Goal: Task Accomplishment & Management: Use online tool/utility

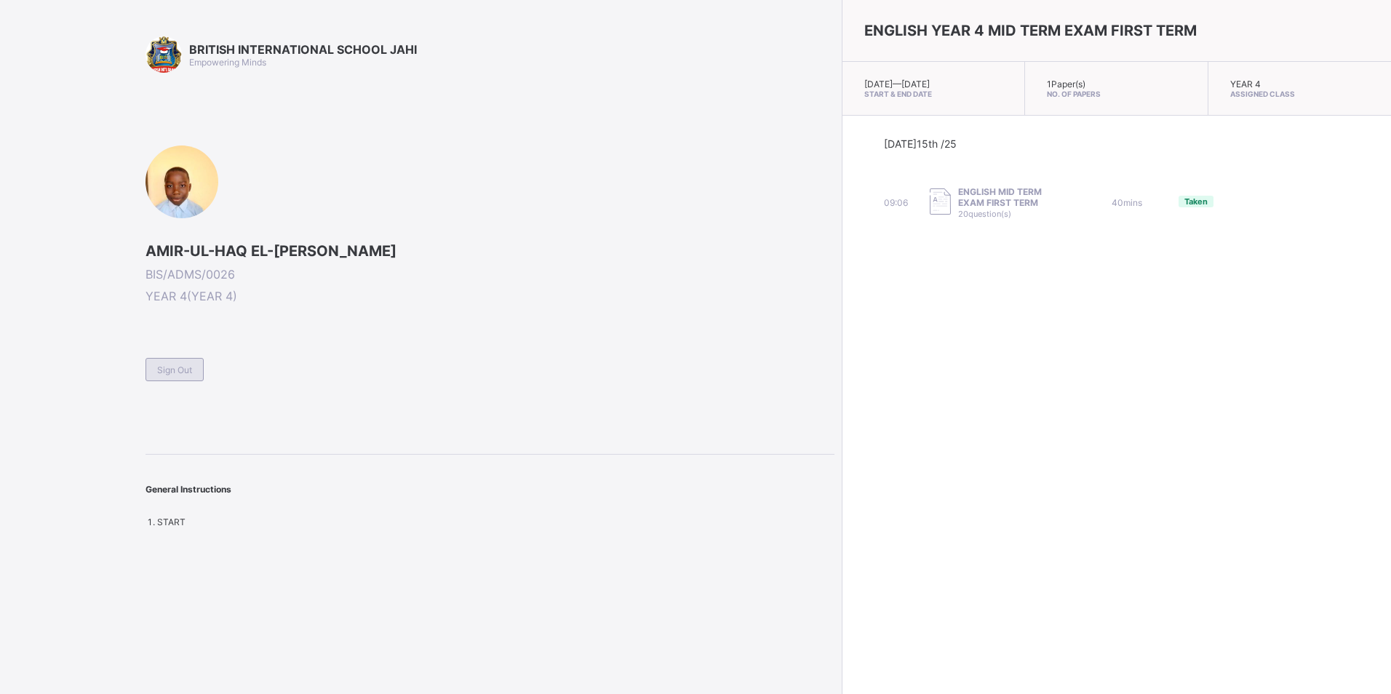
click at [186, 371] on span "Sign Out" at bounding box center [174, 370] width 35 height 11
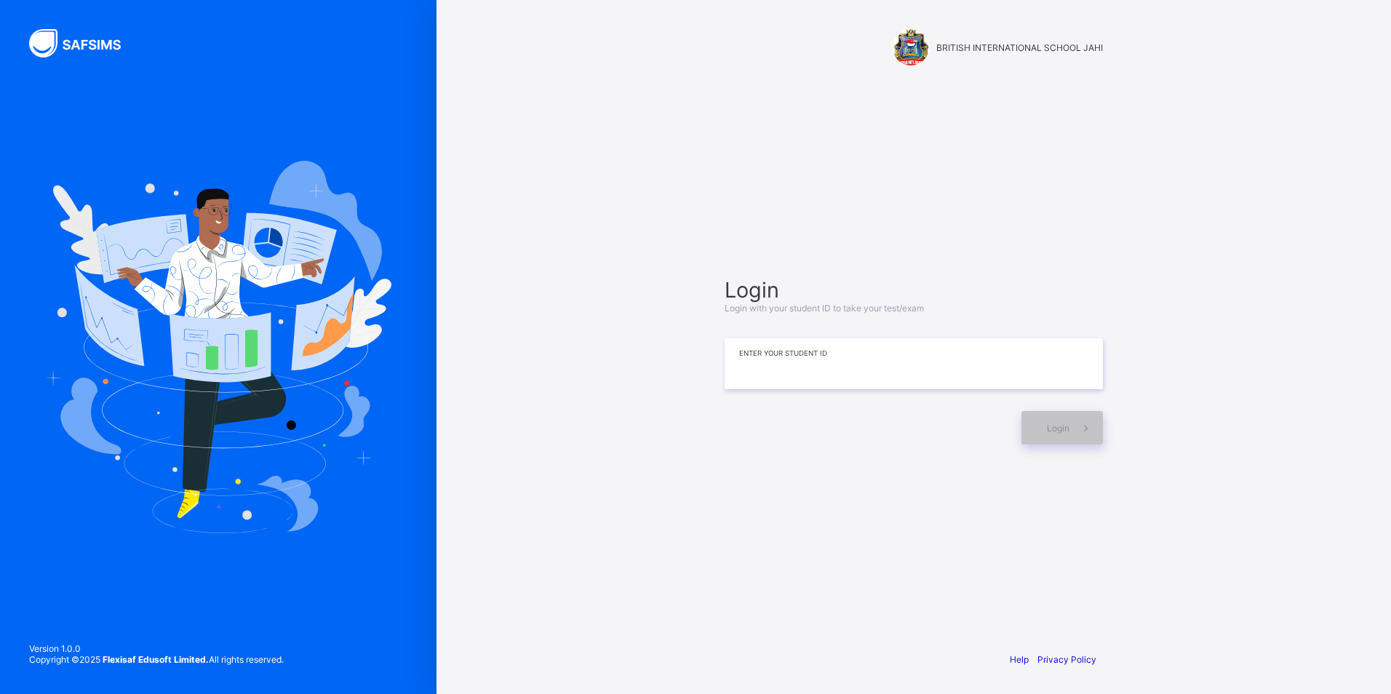
click at [949, 359] on input at bounding box center [914, 363] width 378 height 51
type input "*"
type input "**********"
click at [1062, 423] on span "Login" at bounding box center [1058, 428] width 23 height 11
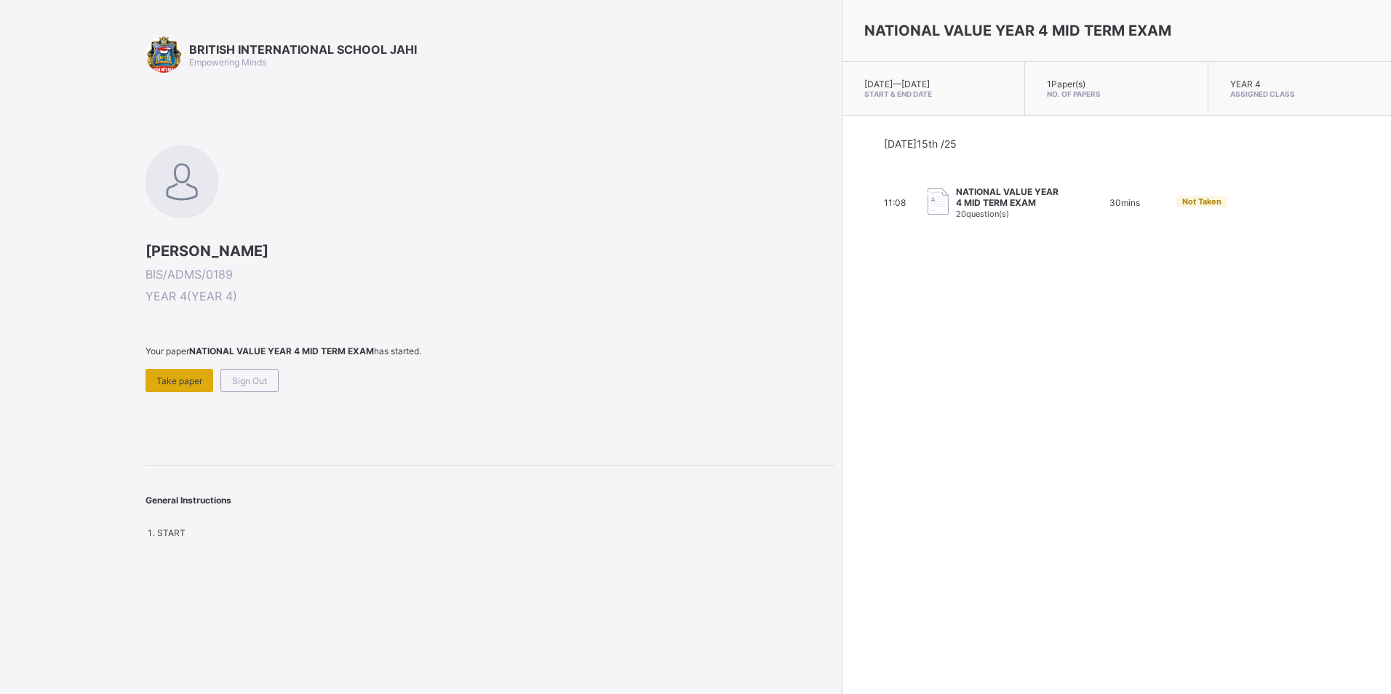
click at [173, 381] on span "Take paper" at bounding box center [179, 380] width 46 height 11
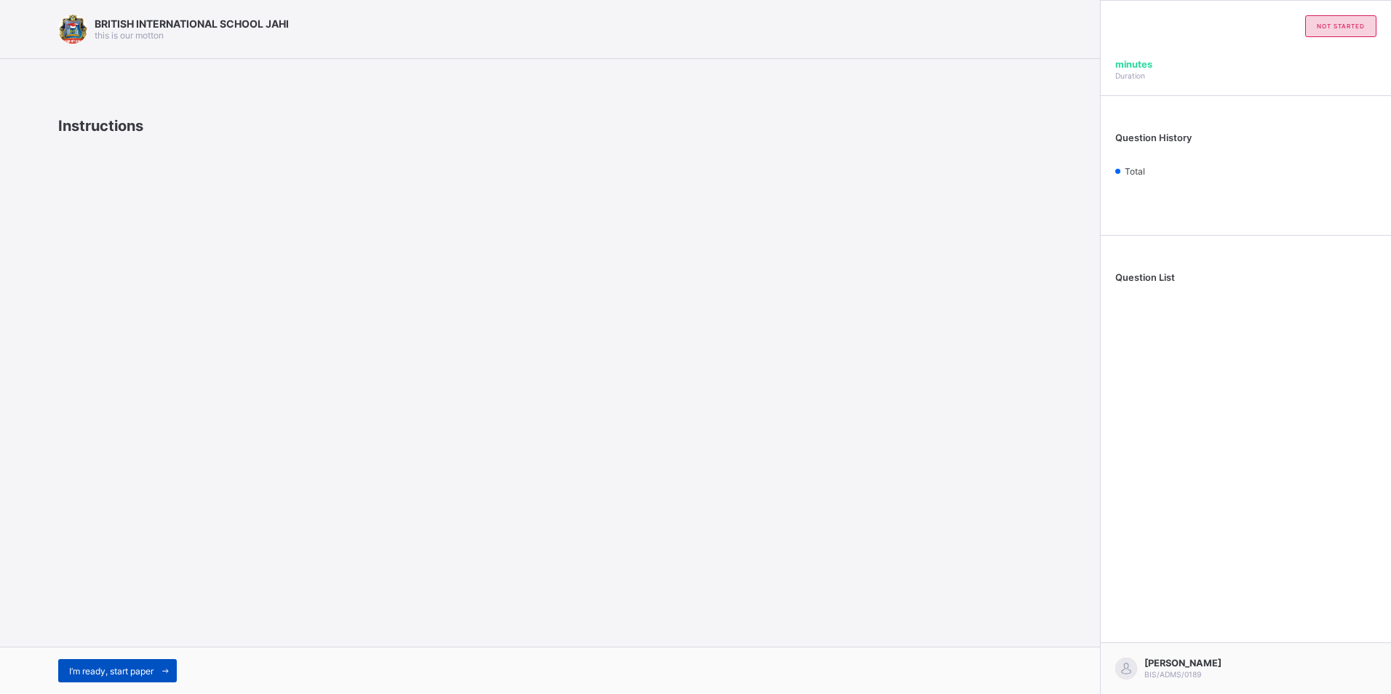
click at [127, 666] on span "I’m ready, start paper" at bounding box center [111, 671] width 84 height 11
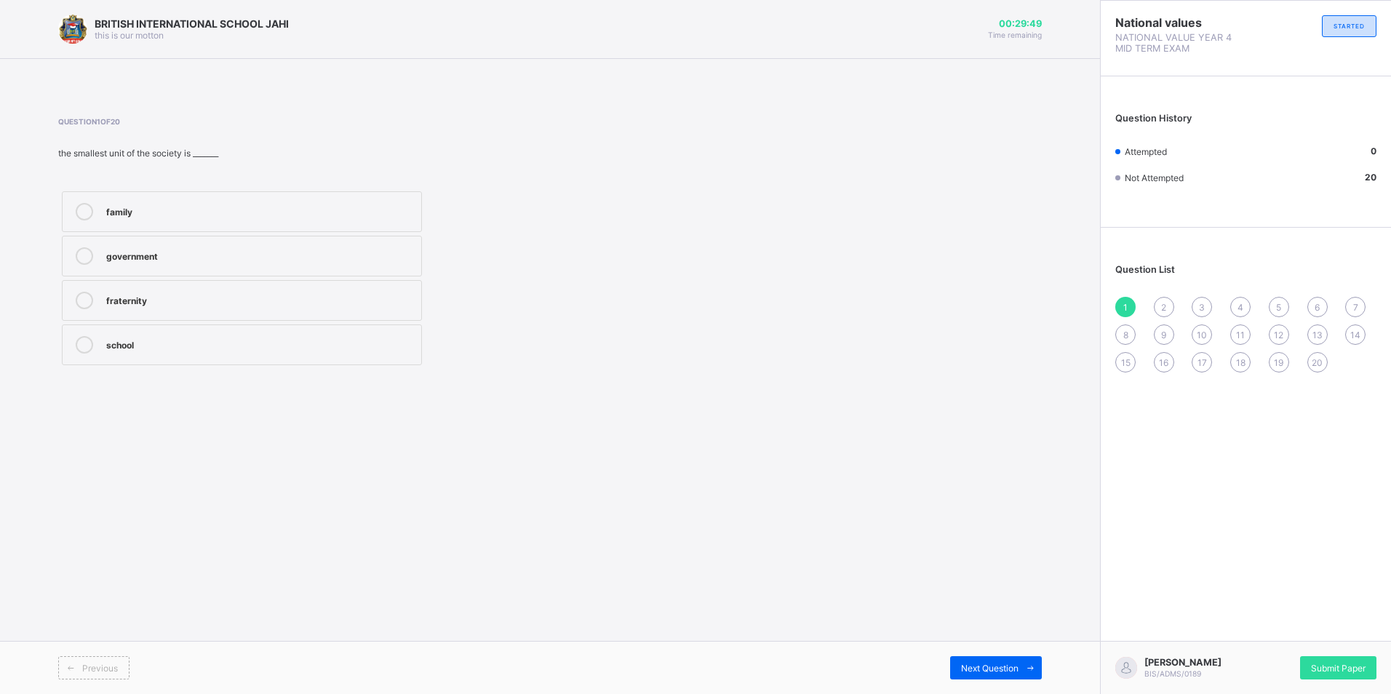
click at [167, 228] on label "family" at bounding box center [242, 211] width 360 height 41
drag, startPoint x: 210, startPoint y: 453, endPoint x: 298, endPoint y: 562, distance: 139.8
click at [291, 560] on div "BRITISH INTERNATIONAL SCHOOL JAHI this is our motton 00:29:47 Time remaining Qu…" at bounding box center [550, 347] width 1100 height 694
click at [1030, 671] on icon at bounding box center [1030, 668] width 11 height 9
click at [330, 226] on label "father and mother" at bounding box center [242, 211] width 360 height 41
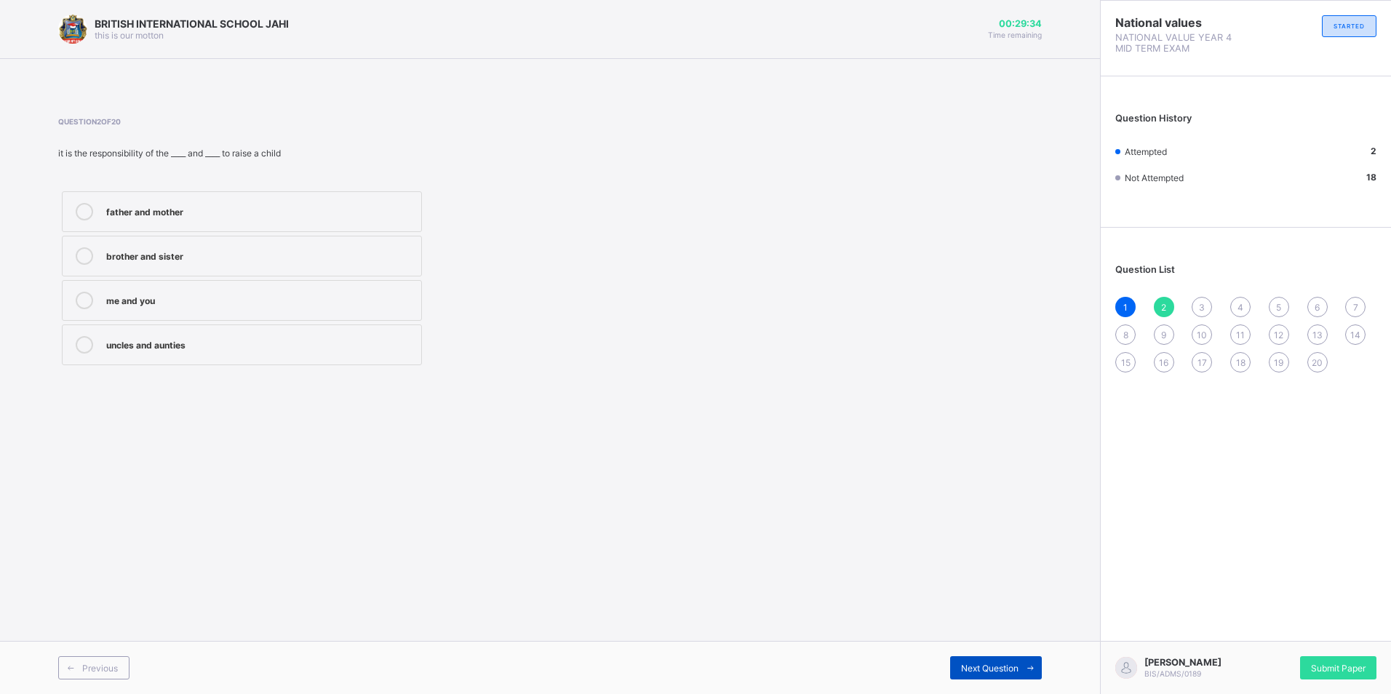
click at [1024, 664] on span at bounding box center [1030, 667] width 23 height 23
click at [191, 203] on div "father" at bounding box center [260, 210] width 308 height 15
click at [1004, 672] on span "Next Question" at bounding box center [989, 668] width 57 height 11
click at [223, 343] on div "responsibility" at bounding box center [260, 343] width 308 height 15
click at [1029, 667] on icon at bounding box center [1030, 668] width 11 height 9
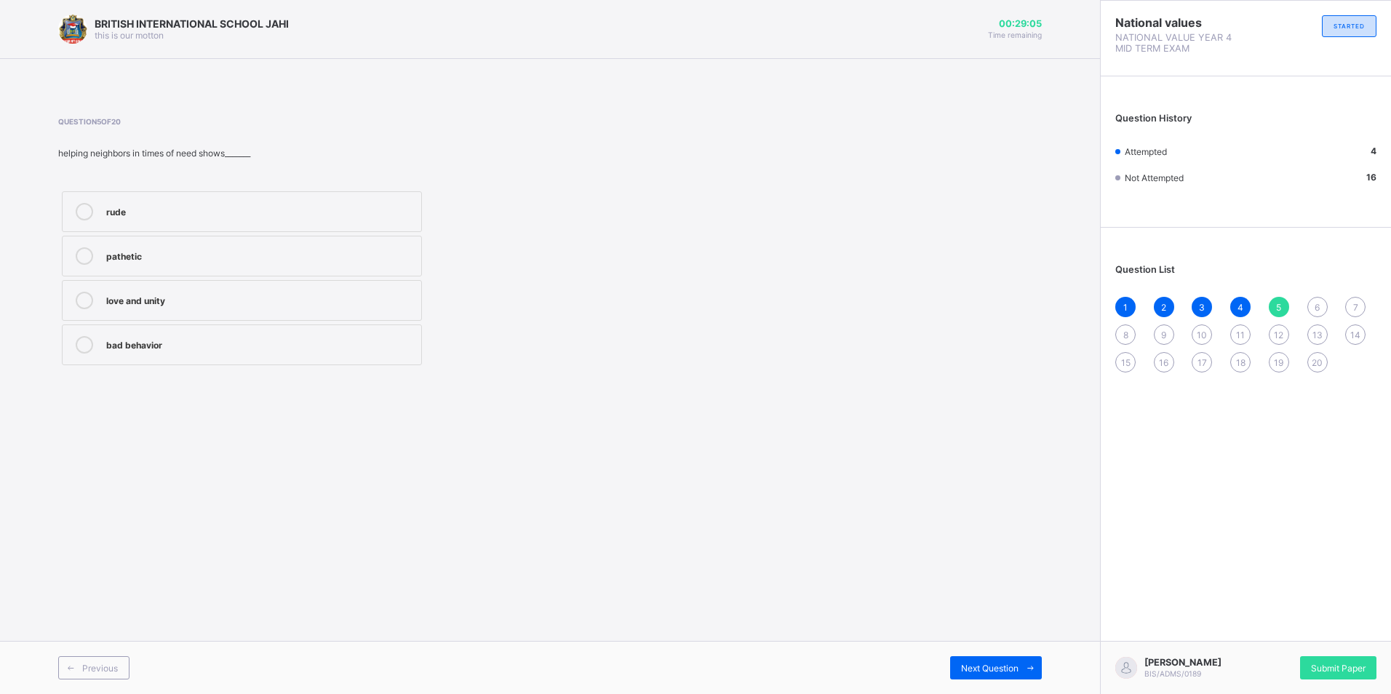
click at [188, 309] on label "love and unity" at bounding box center [242, 300] width 360 height 41
click at [1028, 668] on icon at bounding box center [1030, 668] width 11 height 9
click at [112, 251] on div "respecting others" at bounding box center [260, 254] width 308 height 15
click at [1029, 672] on icon at bounding box center [1030, 668] width 11 height 9
click at [140, 216] on div "Joint family" at bounding box center [260, 210] width 308 height 15
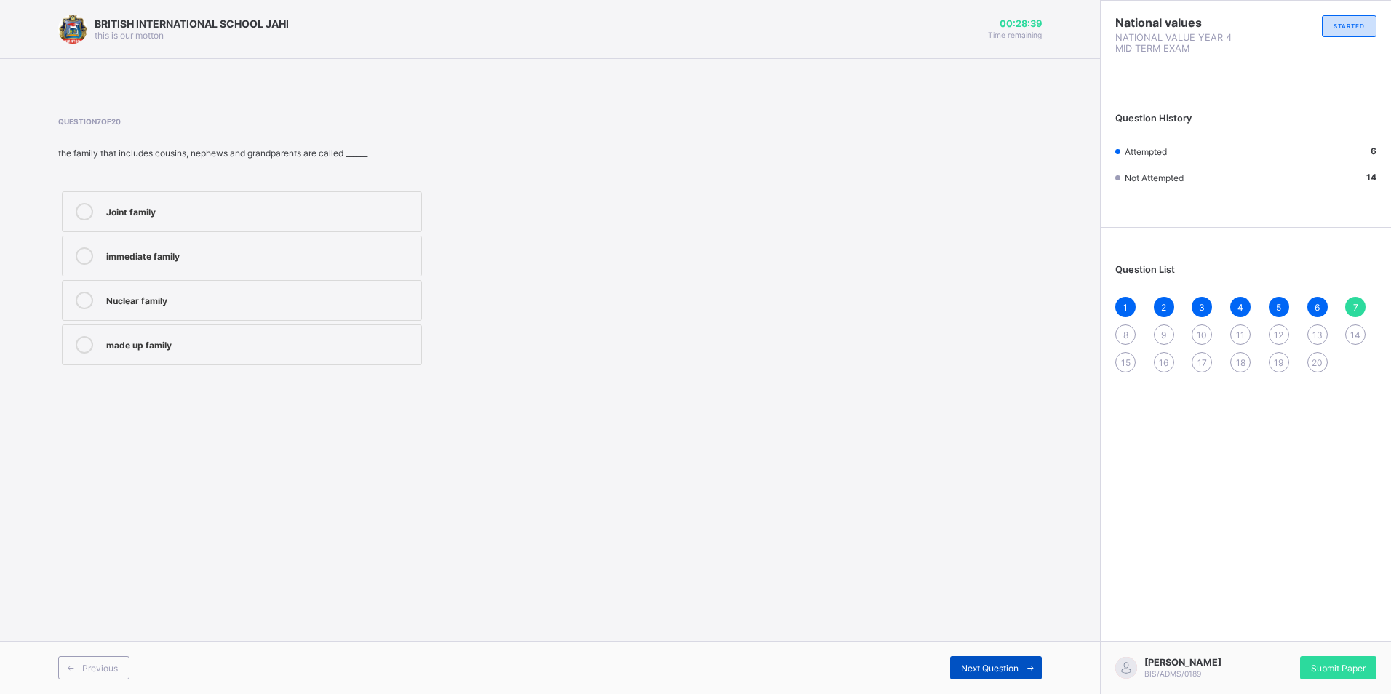
click at [1006, 669] on span "Next Question" at bounding box center [989, 668] width 57 height 11
click at [143, 343] on div "nuclear family" at bounding box center [260, 343] width 308 height 15
click at [955, 667] on div "Next Question" at bounding box center [996, 667] width 92 height 23
click at [251, 310] on label "true" at bounding box center [242, 300] width 360 height 41
click at [963, 667] on span "Next Question" at bounding box center [989, 668] width 57 height 11
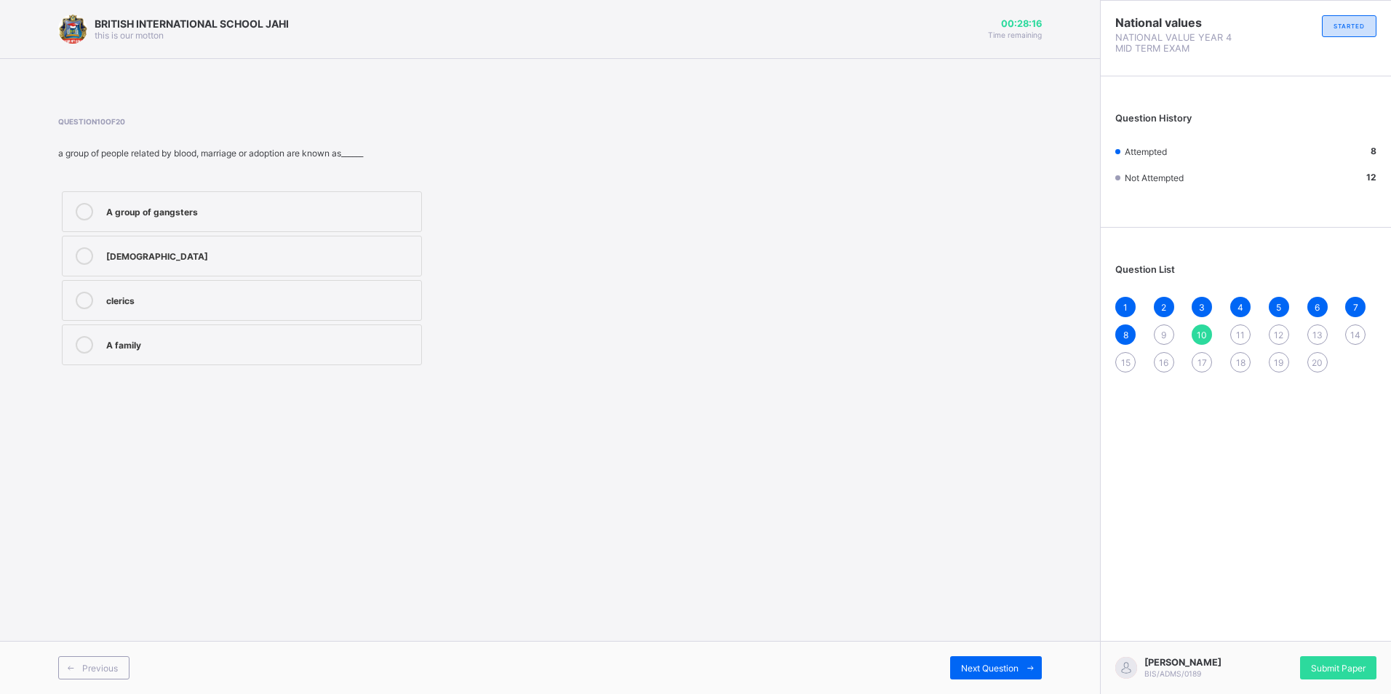
click at [127, 331] on label "A family" at bounding box center [242, 345] width 360 height 41
click at [996, 669] on span "Next Question" at bounding box center [989, 668] width 57 height 11
click at [221, 222] on label "man, people and the things around him" at bounding box center [242, 211] width 360 height 41
click at [1036, 671] on span at bounding box center [1030, 667] width 23 height 23
click at [154, 259] on div "family tree" at bounding box center [260, 254] width 308 height 15
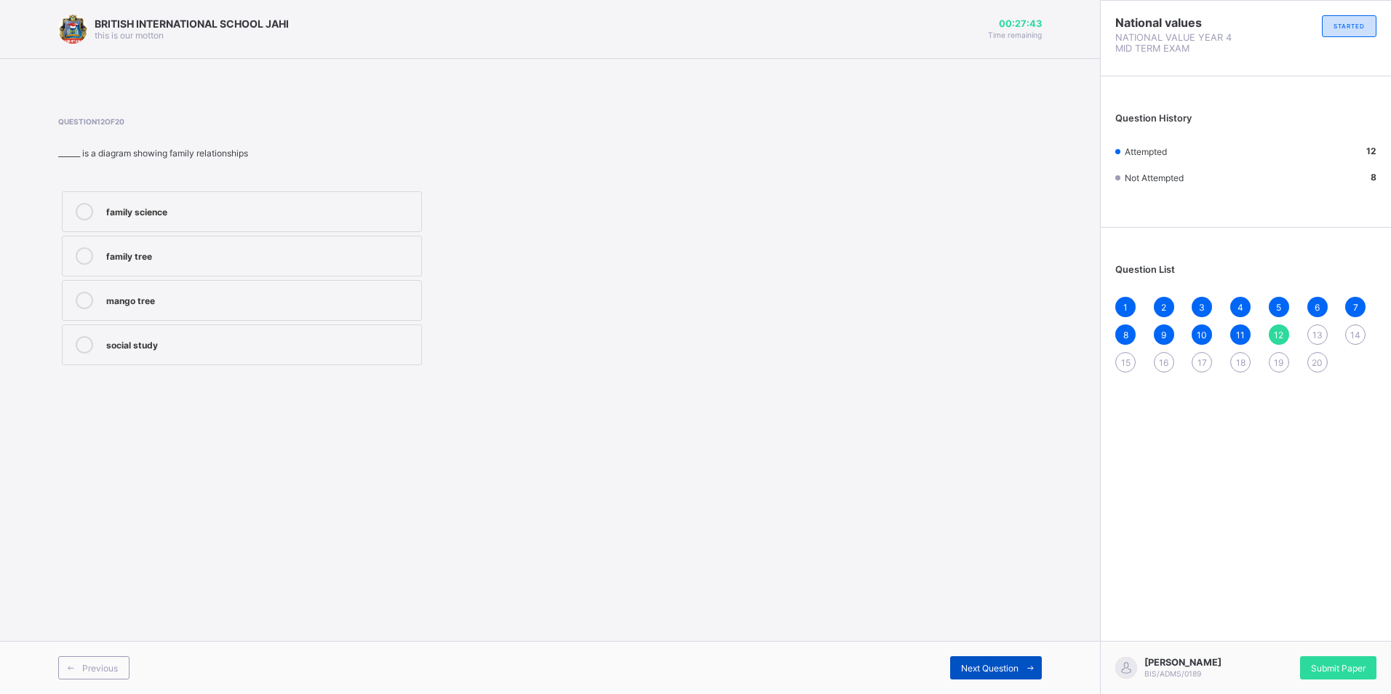
click at [968, 664] on span "Next Question" at bounding box center [989, 668] width 57 height 11
click at [335, 307] on div "physical environment" at bounding box center [260, 300] width 308 height 17
click at [993, 665] on span "Next Question" at bounding box center [989, 668] width 57 height 11
drag, startPoint x: 161, startPoint y: 122, endPoint x: 166, endPoint y: 138, distance: 16.8
click at [164, 135] on div "Question 14 of 20 man influences his environment through the following ways exc…" at bounding box center [364, 243] width 613 height 252
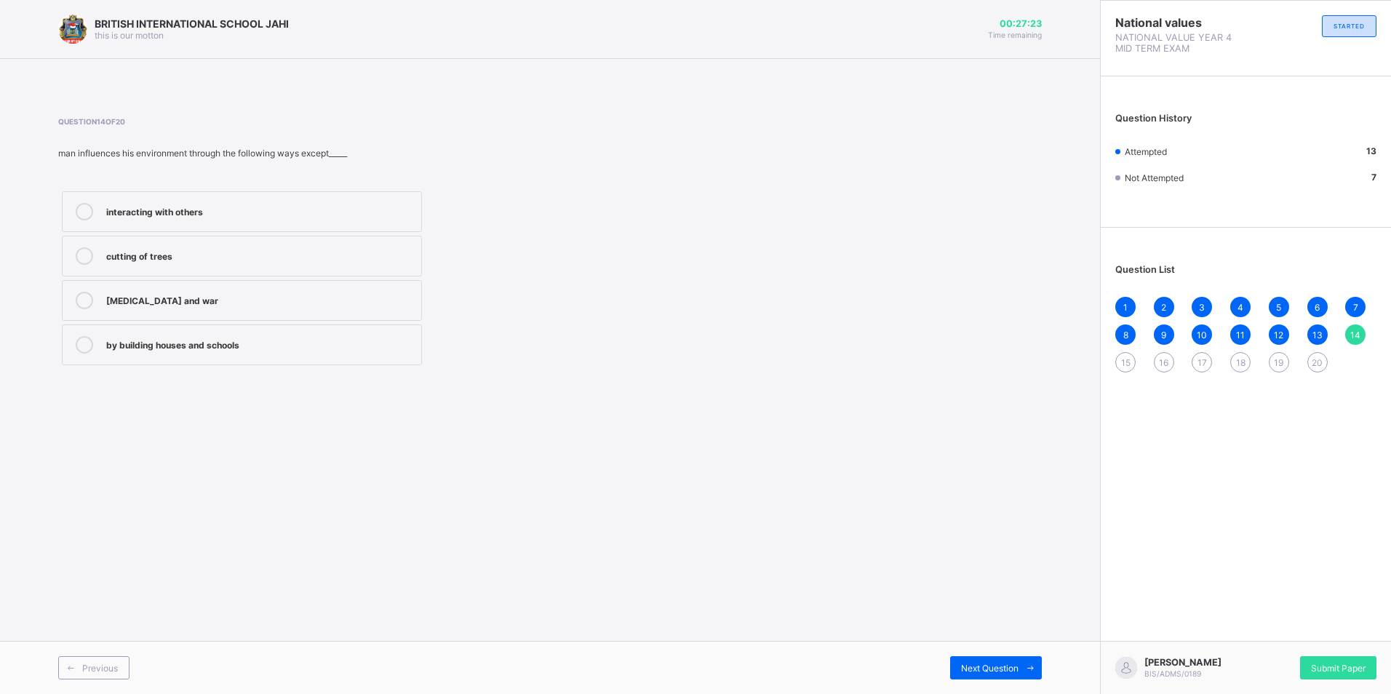
click at [271, 268] on label "cutting of trees" at bounding box center [242, 256] width 360 height 41
click at [77, 292] on div at bounding box center [84, 300] width 29 height 17
click at [987, 663] on span "Next Question" at bounding box center [989, 668] width 57 height 11
click at [153, 244] on label "Social environment" at bounding box center [242, 256] width 360 height 41
click at [998, 667] on span "Next Question" at bounding box center [989, 668] width 57 height 11
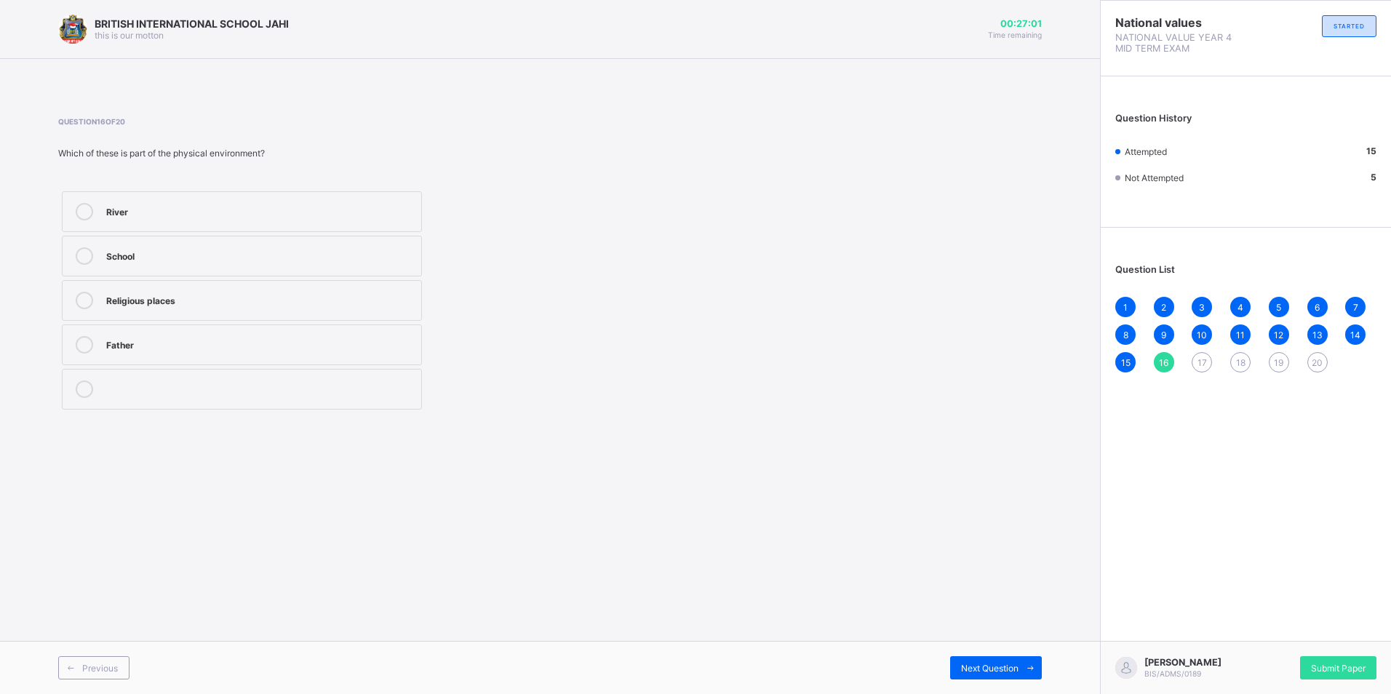
click at [197, 214] on div "River" at bounding box center [260, 210] width 308 height 15
drag, startPoint x: 298, startPoint y: 353, endPoint x: 324, endPoint y: 397, distance: 51.5
click at [317, 365] on div "River School Religious places Father" at bounding box center [241, 301] width 367 height 226
click at [958, 674] on div "Next Question" at bounding box center [996, 667] width 92 height 23
click at [185, 354] on label "To get food, water, and shelter" at bounding box center [242, 345] width 360 height 41
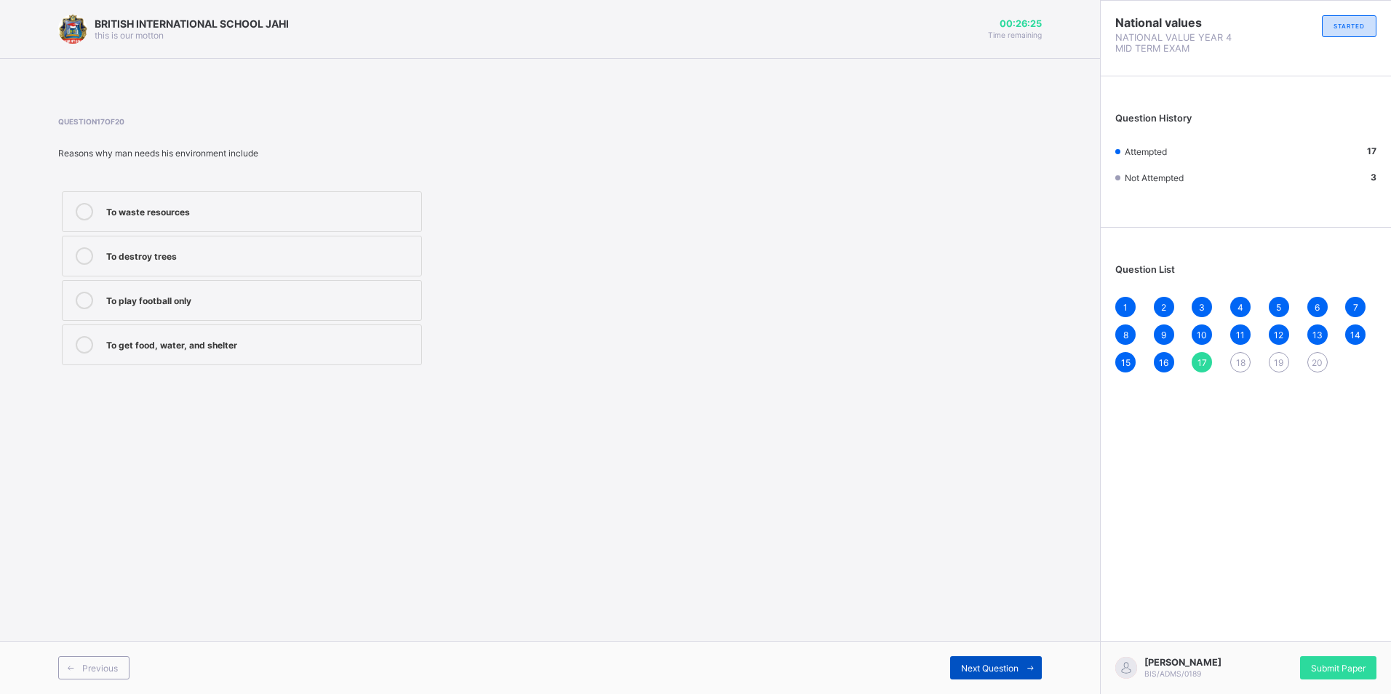
click at [1013, 666] on span "Next Question" at bounding box center [989, 668] width 57 height 11
click at [284, 352] on div "School, hospital, relationships, and religious places" at bounding box center [260, 344] width 308 height 17
drag, startPoint x: 284, startPoint y: 375, endPoint x: 292, endPoint y: 379, distance: 9.1
click at [287, 376] on div "Question 18 of 20 Which of these, are example of the social environment Tree, r…" at bounding box center [550, 242] width 984 height 295
click at [1038, 664] on span at bounding box center [1030, 667] width 23 height 23
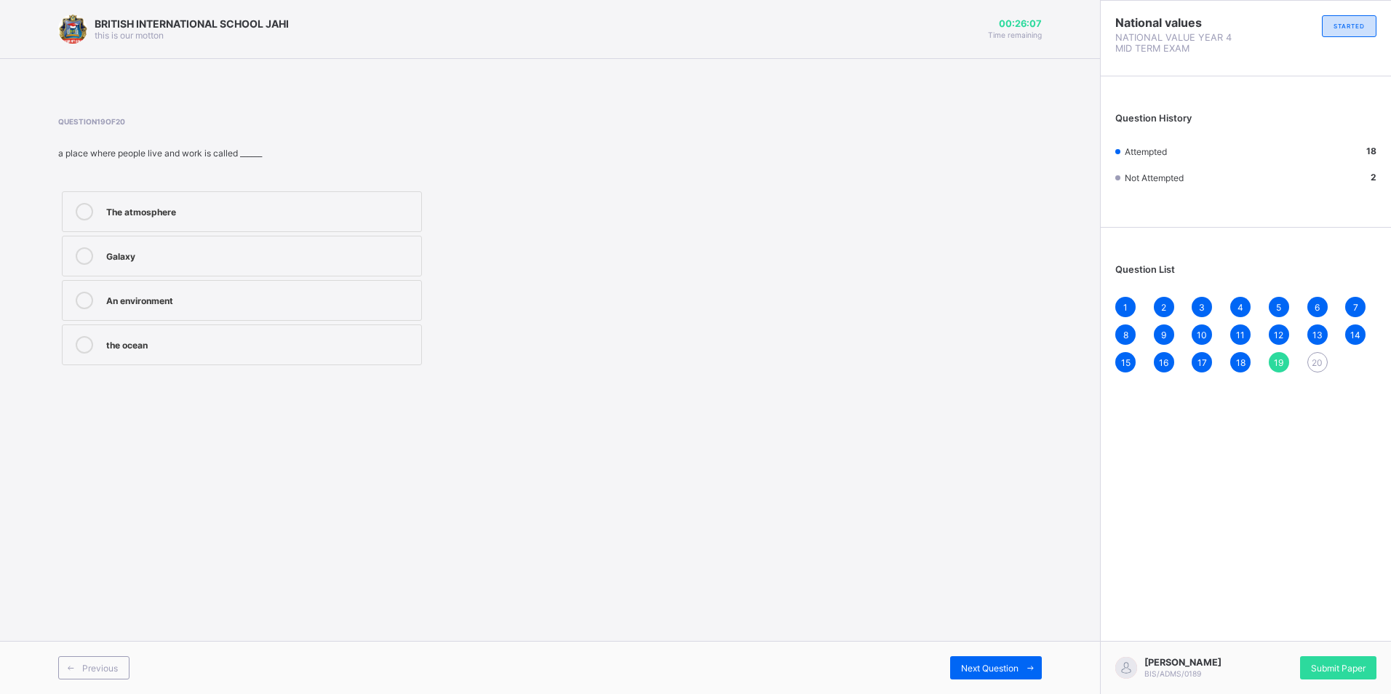
click at [352, 298] on div "An environment" at bounding box center [260, 299] width 308 height 15
click at [984, 663] on span "Next Question" at bounding box center [989, 668] width 57 height 11
click at [230, 301] on div "social studies" at bounding box center [260, 299] width 308 height 15
click at [1123, 306] on div "1" at bounding box center [1125, 307] width 20 height 20
click at [1156, 307] on div "2" at bounding box center [1164, 307] width 20 height 20
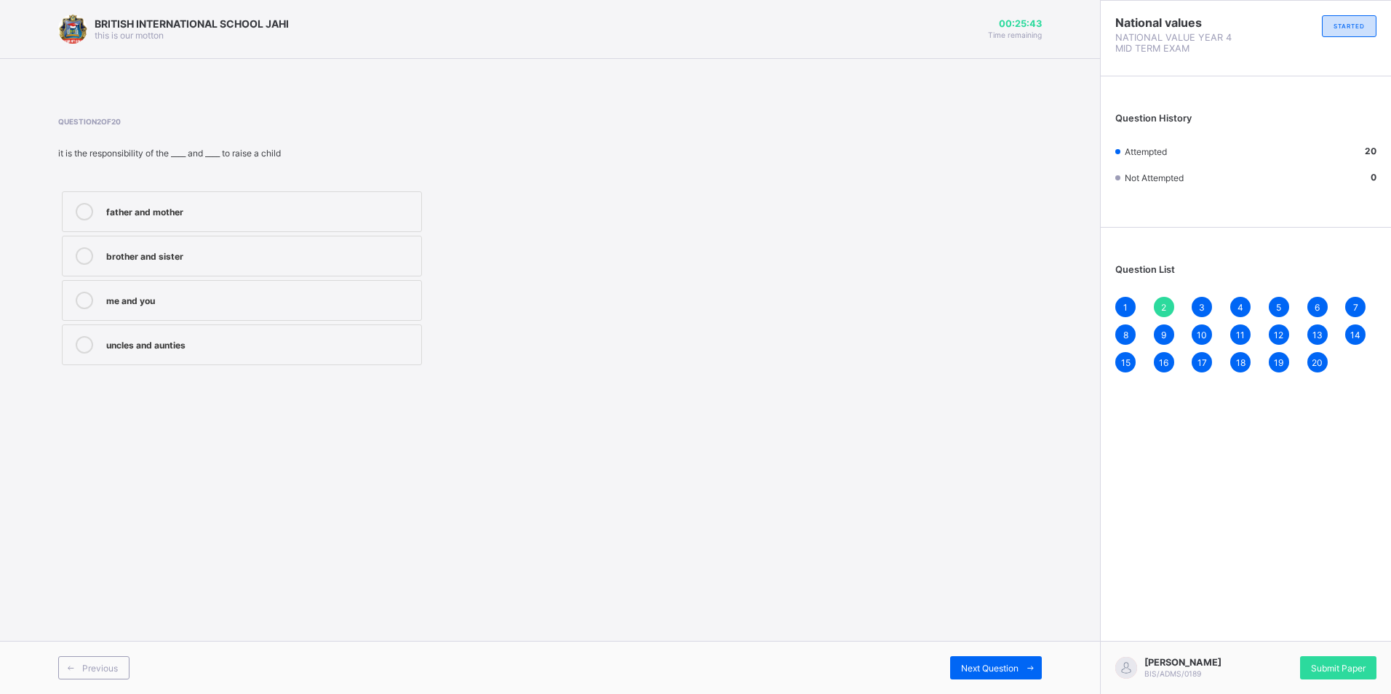
drag, startPoint x: 1202, startPoint y: 308, endPoint x: 1198, endPoint y: 300, distance: 8.5
click at [1201, 306] on span "3" at bounding box center [1202, 307] width 6 height 11
click at [1246, 310] on div "4" at bounding box center [1240, 307] width 20 height 20
click at [1275, 303] on div "5" at bounding box center [1279, 307] width 20 height 20
click at [1318, 302] on span "6" at bounding box center [1317, 307] width 5 height 11
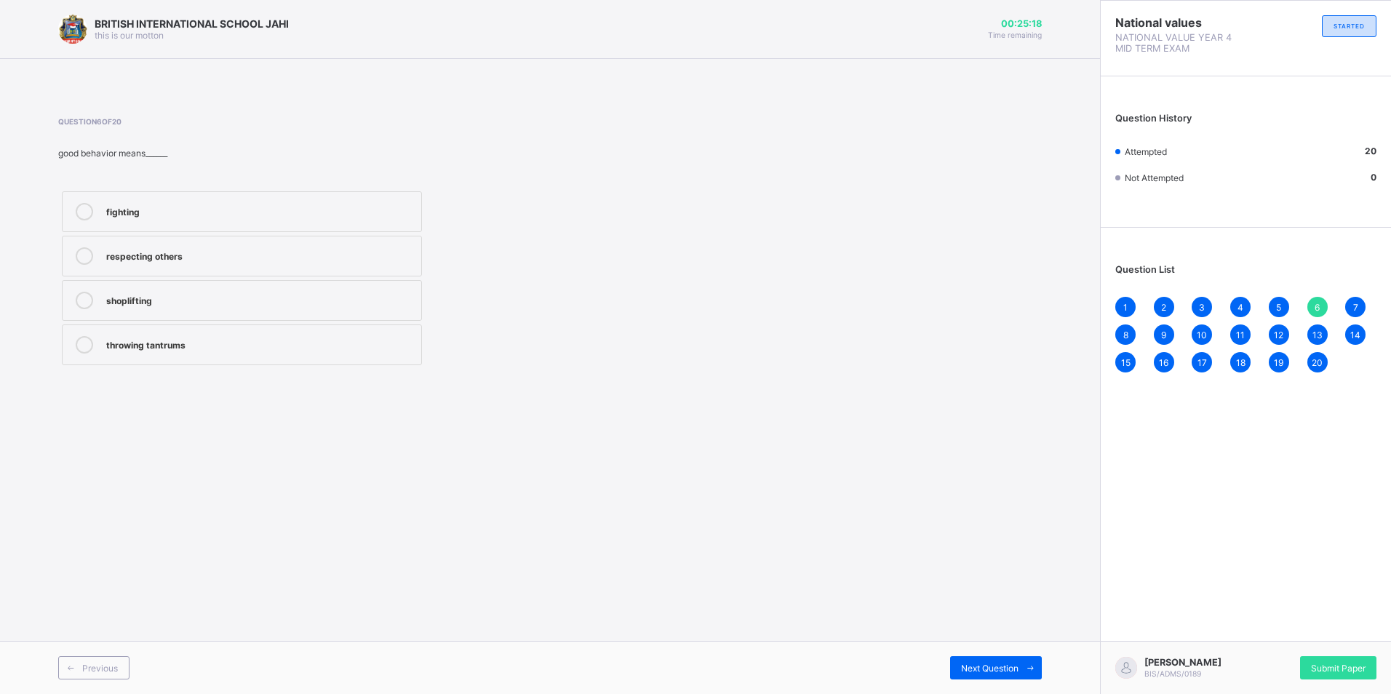
click at [1357, 308] on span "7" at bounding box center [1355, 307] width 5 height 11
click at [1129, 335] on div "8" at bounding box center [1125, 335] width 20 height 20
click at [1163, 338] on span "9" at bounding box center [1163, 335] width 5 height 11
click at [1202, 335] on span "10" at bounding box center [1202, 335] width 10 height 11
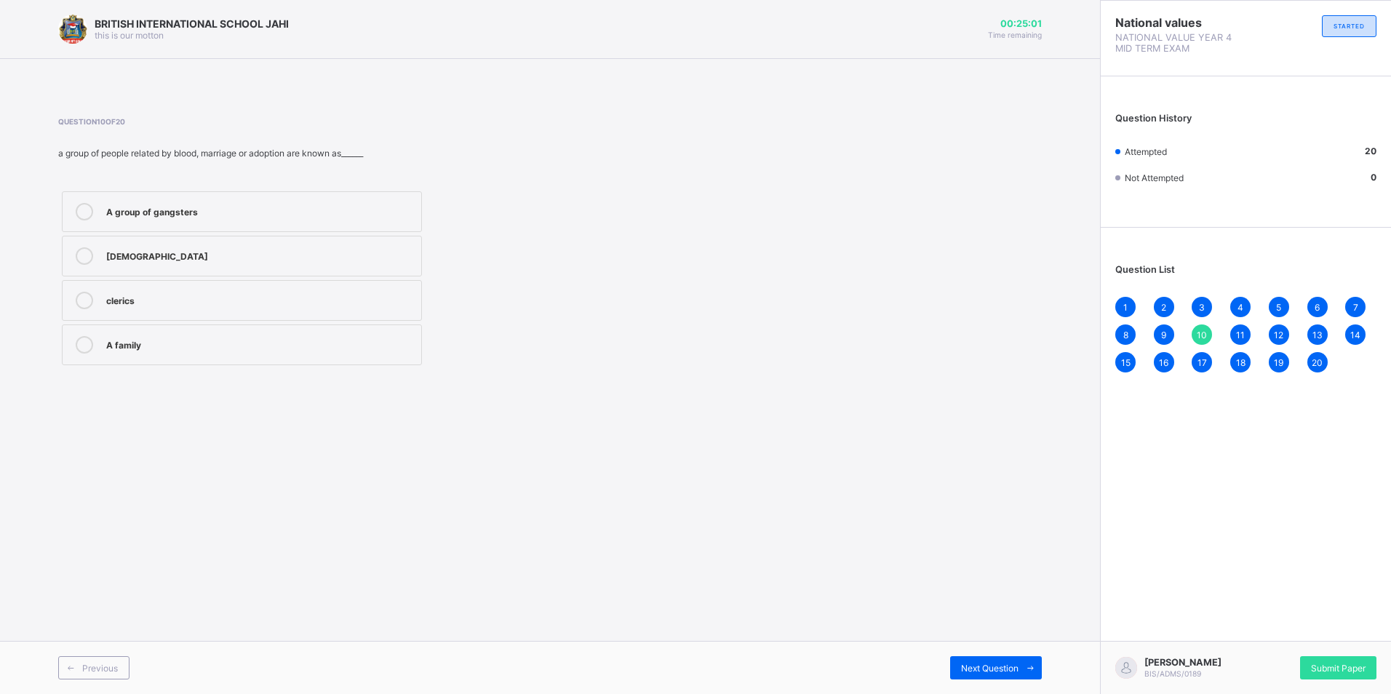
click at [1243, 335] on div "11" at bounding box center [1240, 335] width 20 height 20
click at [1278, 330] on span "12" at bounding box center [1278, 335] width 9 height 11
click at [1322, 338] on span "13" at bounding box center [1318, 335] width 10 height 11
click at [1351, 338] on span "14" at bounding box center [1355, 335] width 10 height 11
click at [1130, 357] on span "15" at bounding box center [1125, 362] width 9 height 11
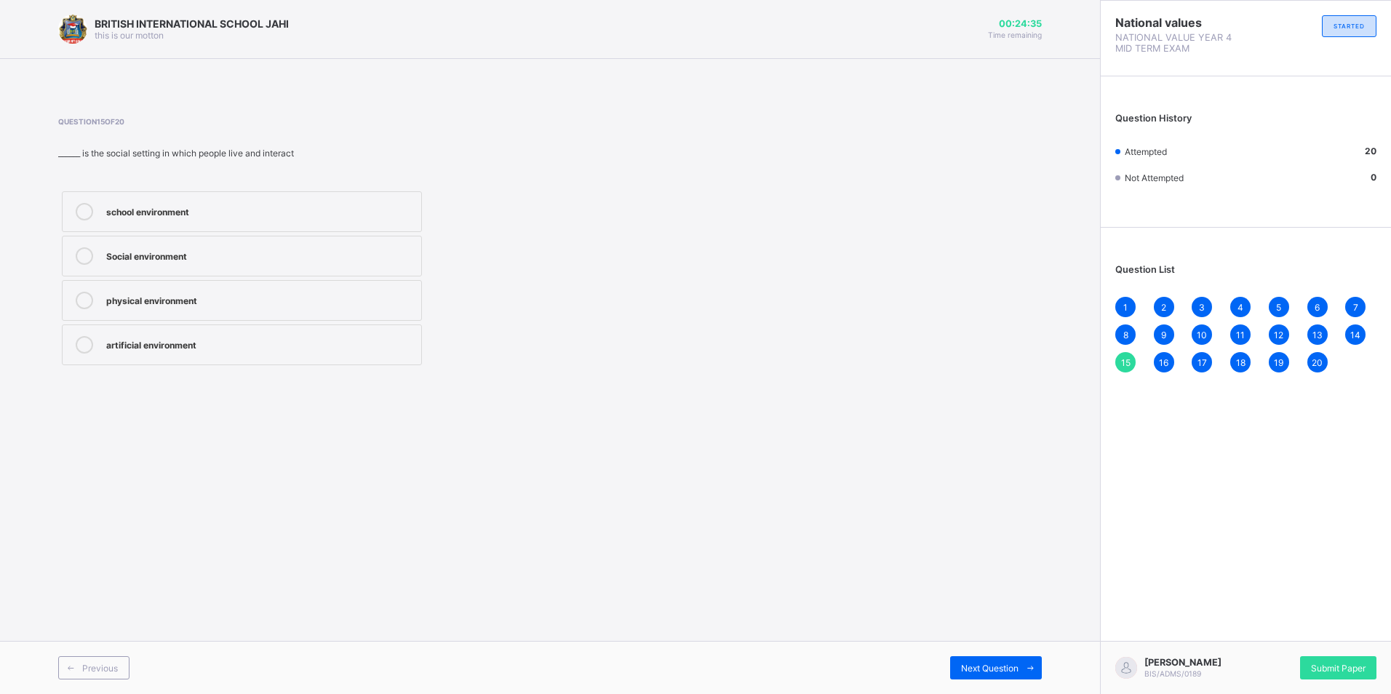
click at [1165, 357] on span "16" at bounding box center [1163, 362] width 9 height 11
click at [1203, 355] on div "17" at bounding box center [1202, 362] width 20 height 20
click at [1241, 365] on span "18" at bounding box center [1240, 362] width 9 height 11
click at [1285, 359] on div "19" at bounding box center [1279, 362] width 20 height 20
click at [1323, 356] on div "20" at bounding box center [1317, 362] width 20 height 20
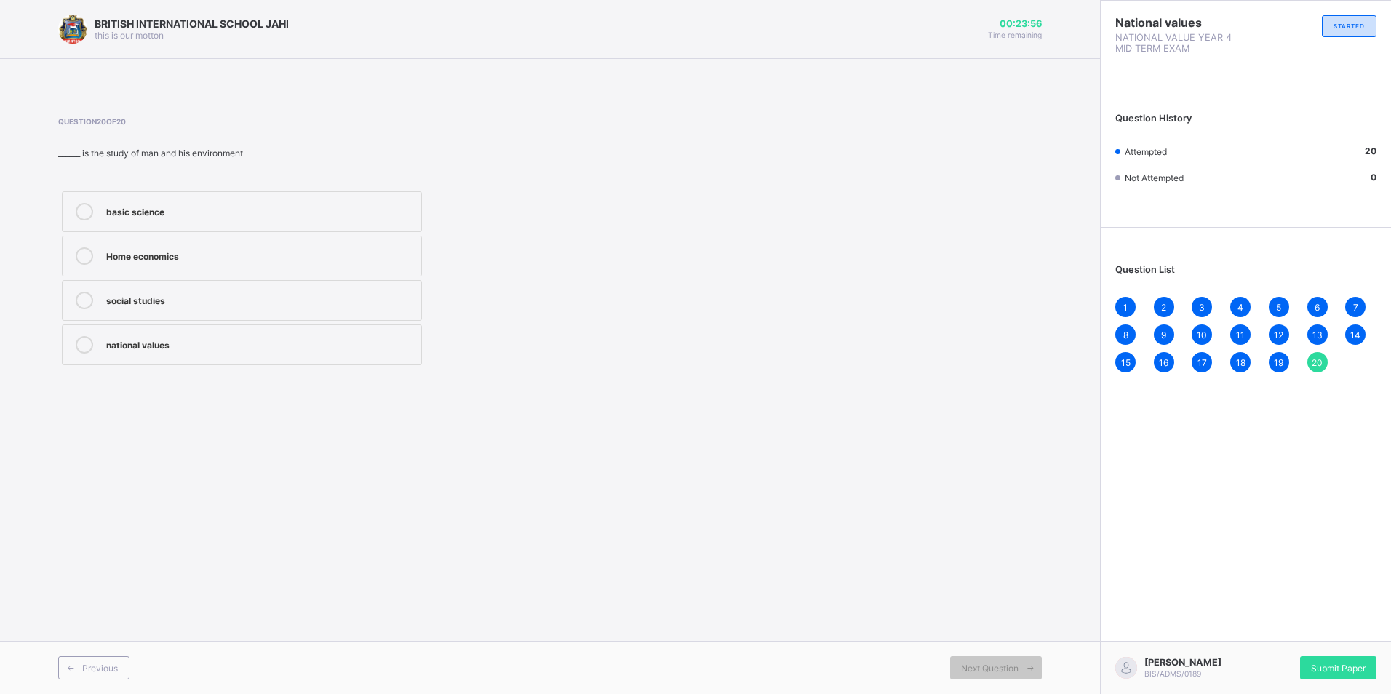
drag, startPoint x: 1120, startPoint y: 298, endPoint x: 1083, endPoint y: 310, distance: 39.1
drag, startPoint x: 1083, startPoint y: 310, endPoint x: 976, endPoint y: 426, distance: 157.6
click at [976, 405] on div "BRITISH INTERNATIONAL SCHOOL JAHI this is our motton 00:23:54 Time remaining Qu…" at bounding box center [550, 347] width 1100 height 694
click at [1339, 669] on div "Submit Paper" at bounding box center [1338, 667] width 76 height 23
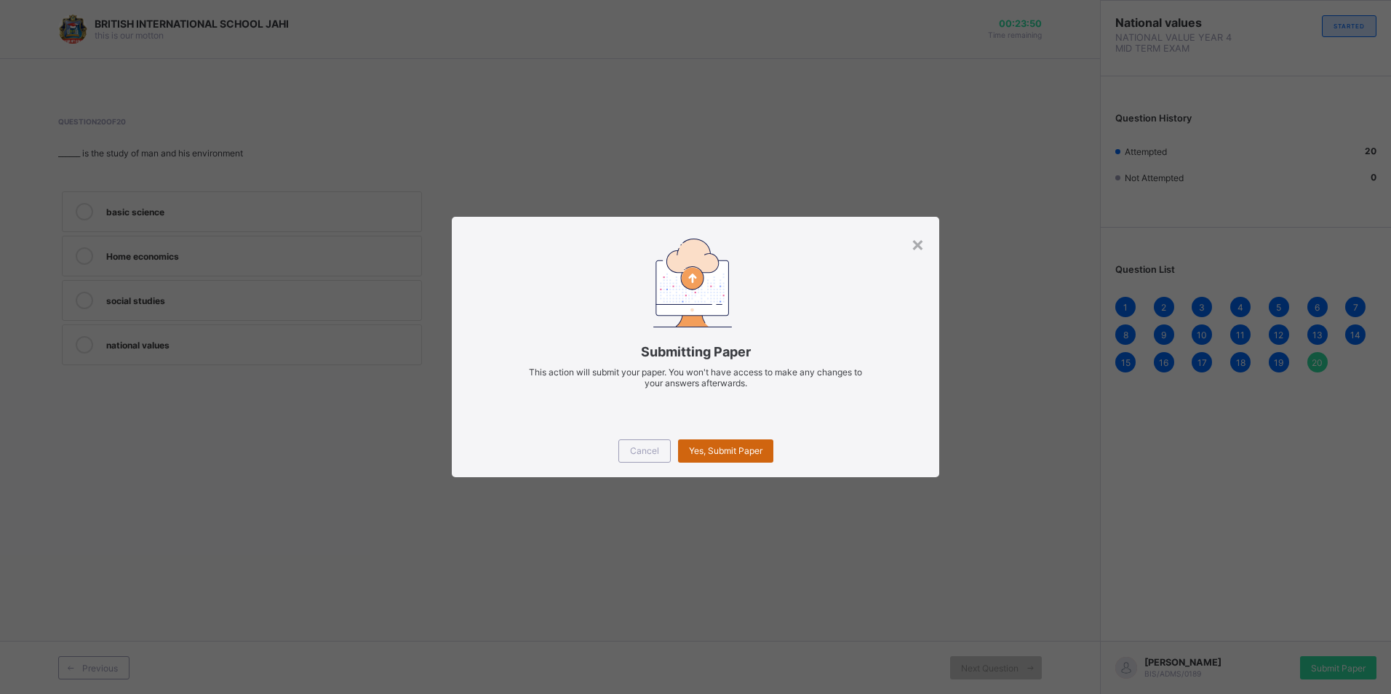
click at [700, 451] on span "Yes, Submit Paper" at bounding box center [725, 450] width 73 height 11
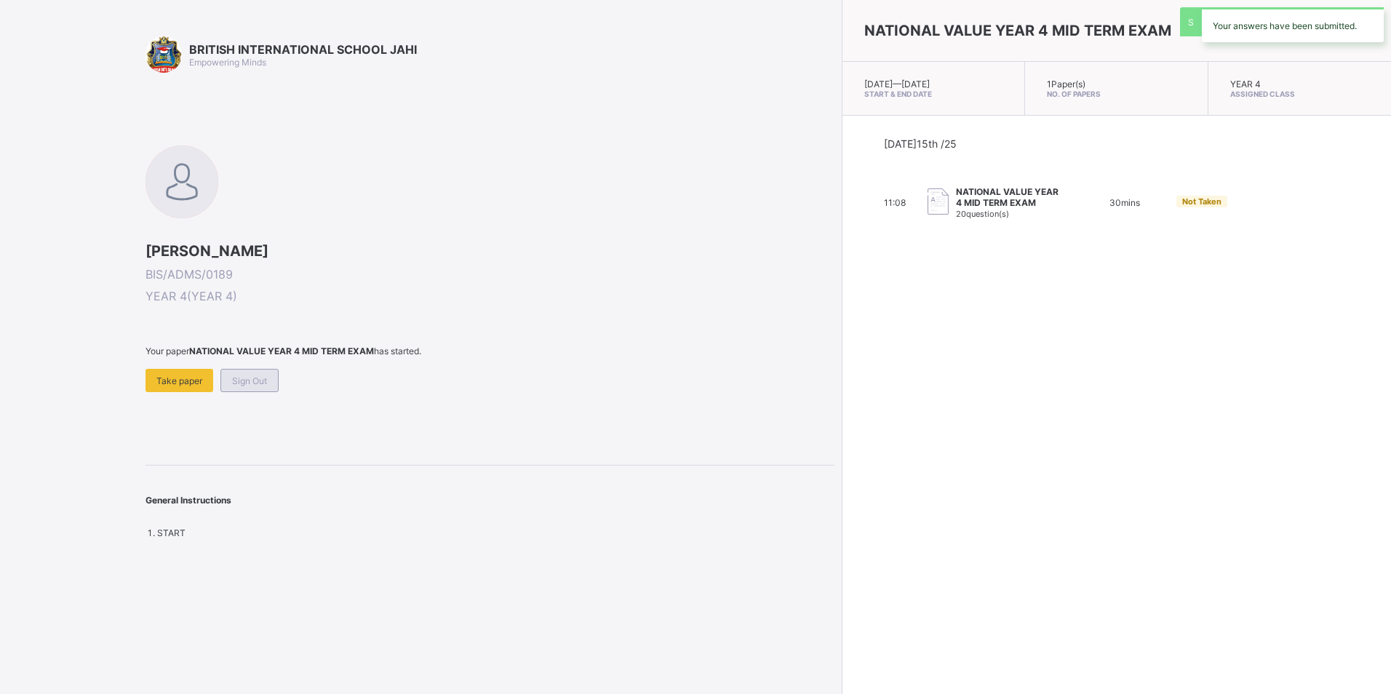
click at [259, 380] on span "Sign Out" at bounding box center [249, 380] width 35 height 11
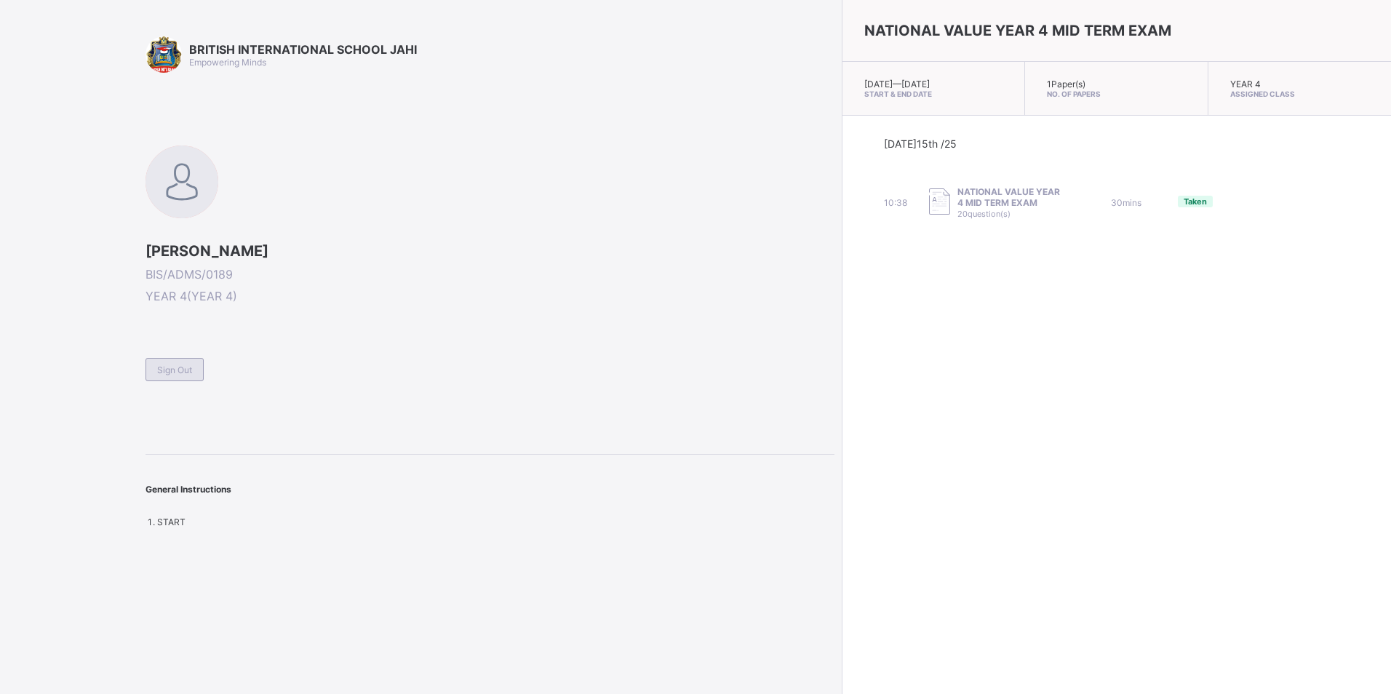
click at [185, 372] on span "Sign Out" at bounding box center [174, 370] width 35 height 11
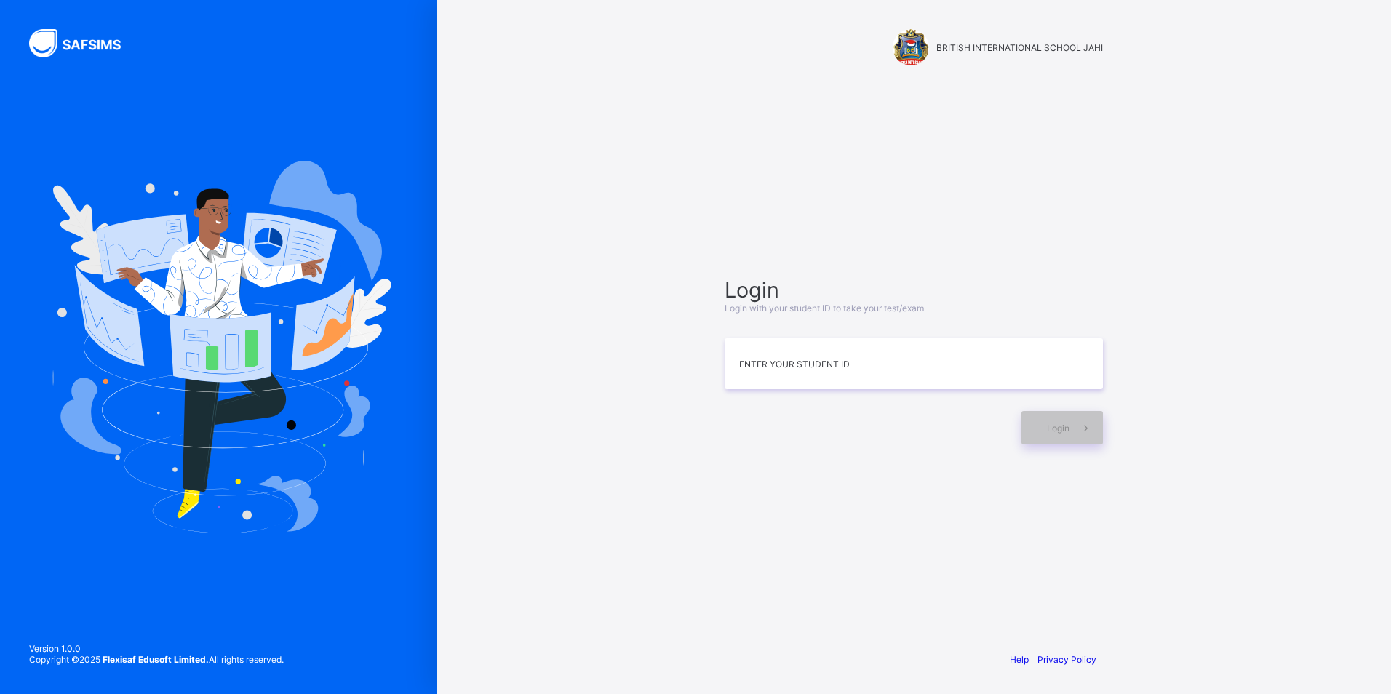
click at [1155, 210] on div "BRITISH INTERNATIONAL SCHOOL JAHI Login Login with your student ID to take your…" at bounding box center [914, 347] width 955 height 694
click at [915, 362] on input at bounding box center [914, 363] width 378 height 51
type input "**********"
drag, startPoint x: 1048, startPoint y: 442, endPoint x: 1053, endPoint y: 434, distance: 8.9
click at [1053, 434] on div "**********" at bounding box center [913, 360] width 407 height 499
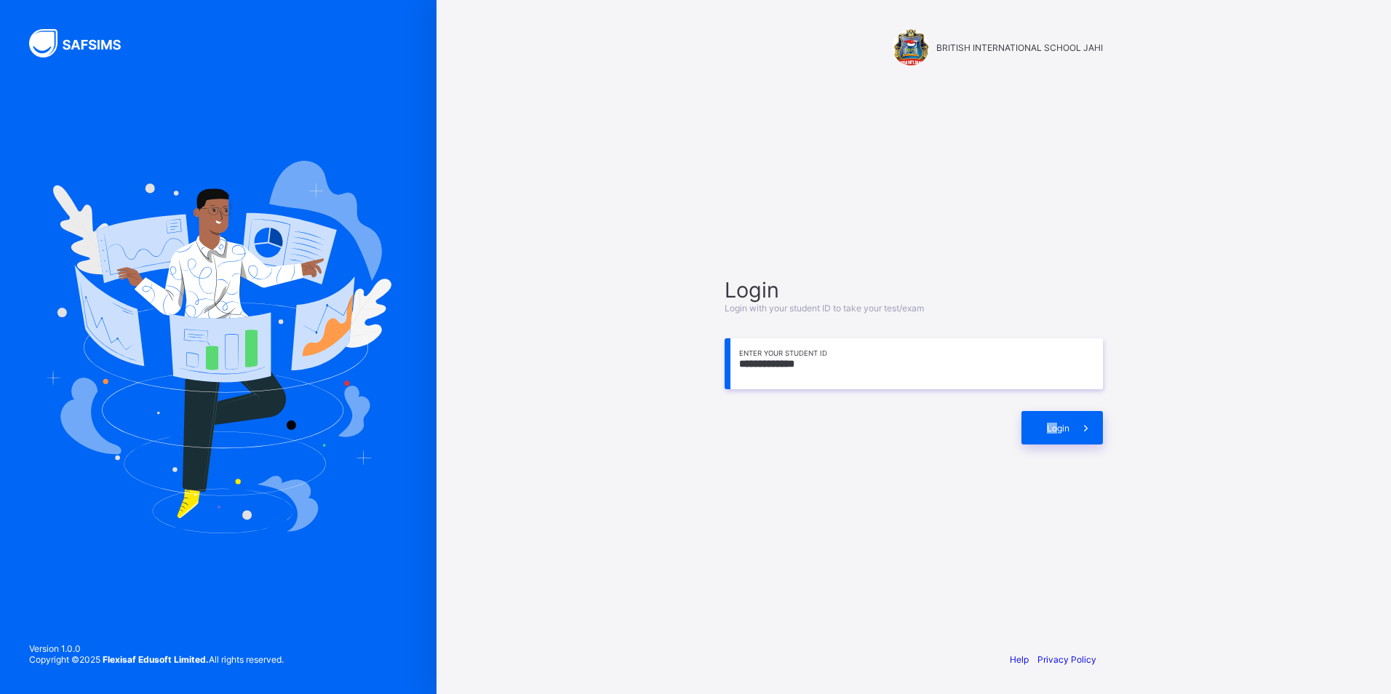
drag, startPoint x: 1053, startPoint y: 434, endPoint x: 920, endPoint y: 506, distance: 150.4
click at [920, 506] on div "**********" at bounding box center [913, 360] width 407 height 499
click at [1246, 351] on div "**********" at bounding box center [914, 347] width 955 height 694
click at [1075, 431] on span at bounding box center [1086, 427] width 33 height 33
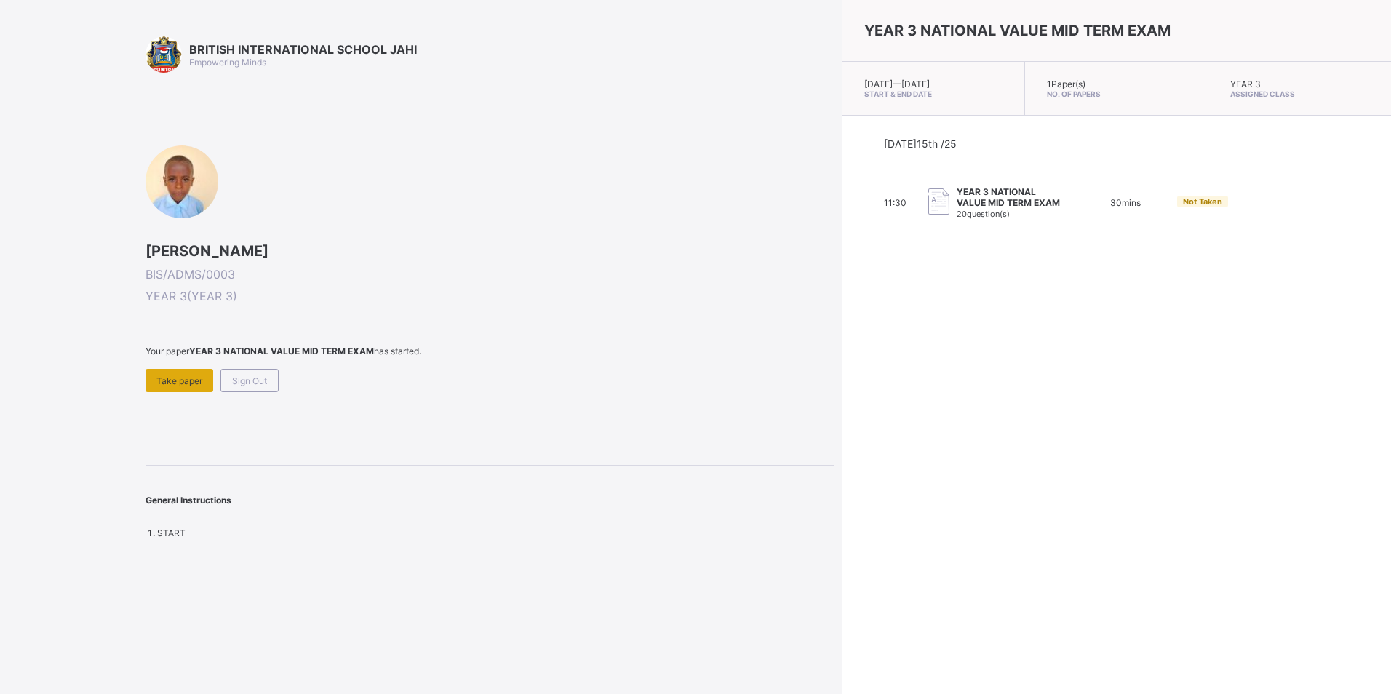
click at [167, 377] on span "Take paper" at bounding box center [179, 380] width 46 height 11
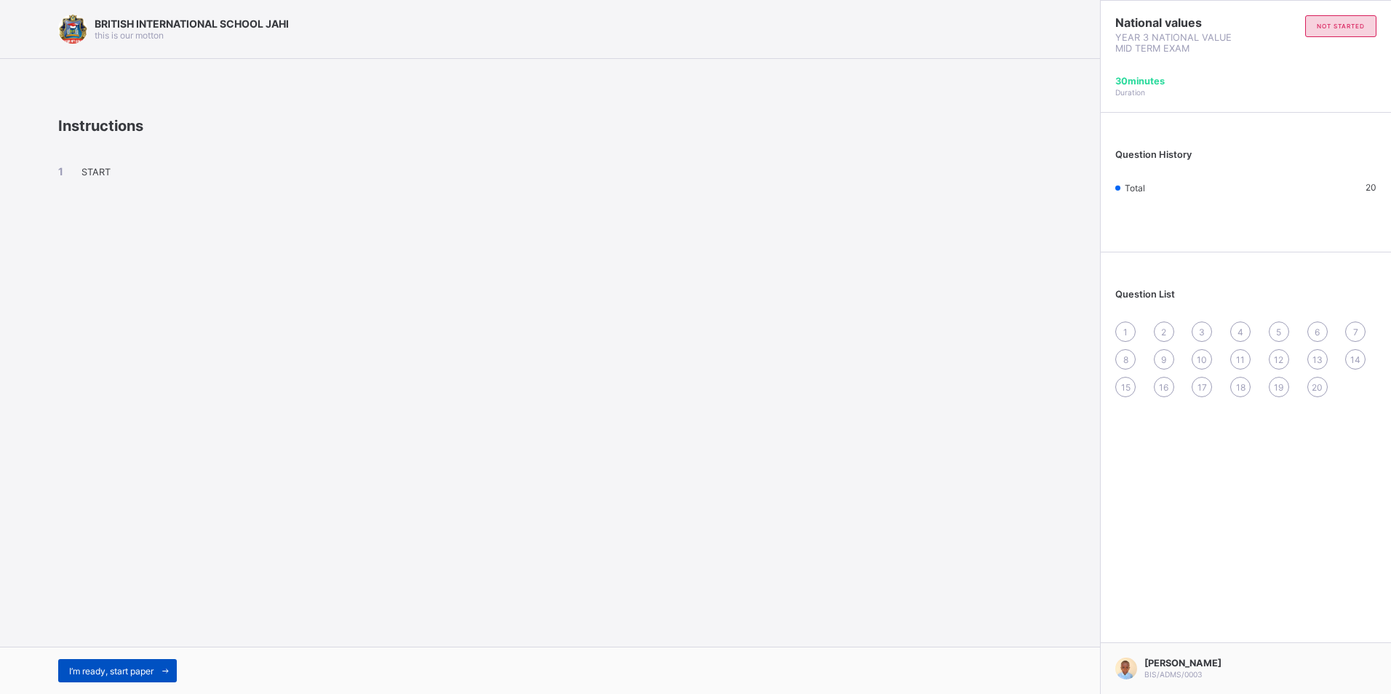
click at [118, 660] on div "I’m ready, start paper" at bounding box center [117, 670] width 119 height 23
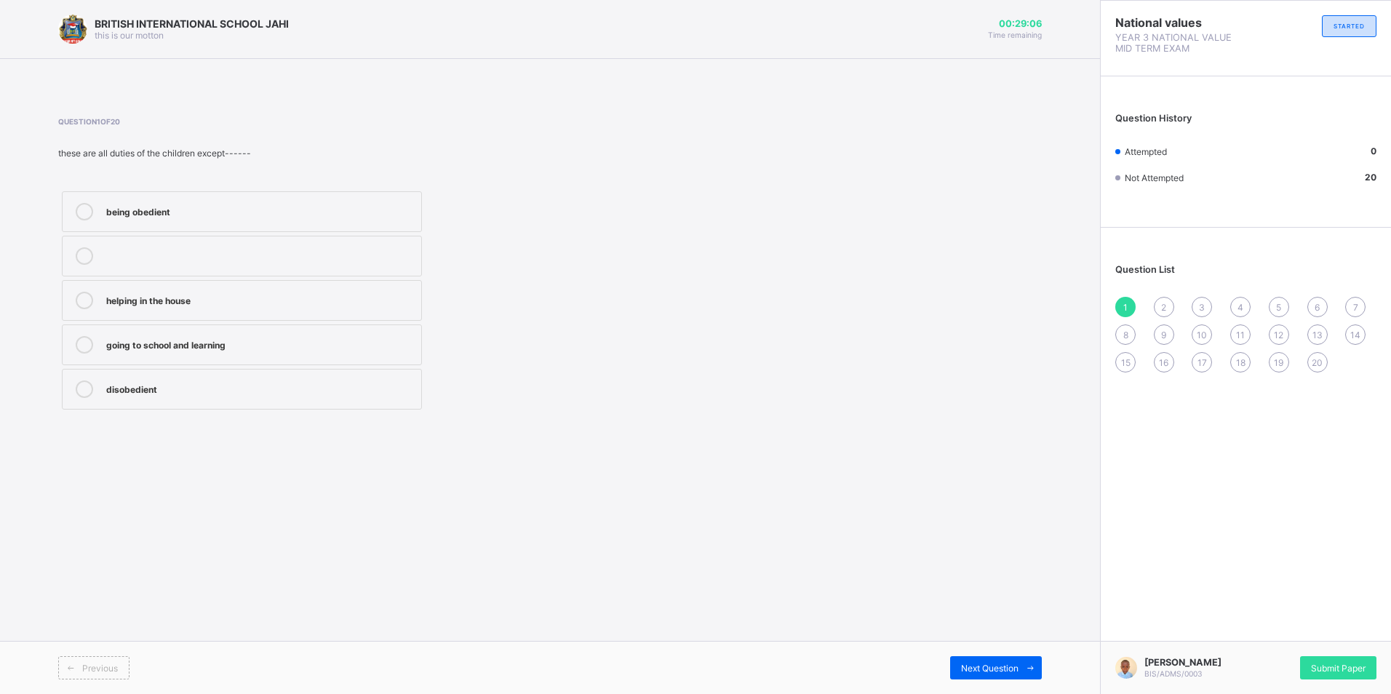
click at [204, 391] on div "disobedient" at bounding box center [260, 388] width 308 height 15
click at [976, 660] on div "Next Question" at bounding box center [996, 667] width 92 height 23
click at [1111, 313] on div "Question List 1 2 3 4 5 6 7 8 9 10 11 12 13 14 15 16 17 18 19 20" at bounding box center [1246, 311] width 290 height 152
click at [199, 293] on div "sleeping only" at bounding box center [260, 299] width 308 height 15
click at [976, 658] on div "Previous Next Question" at bounding box center [550, 667] width 1100 height 53
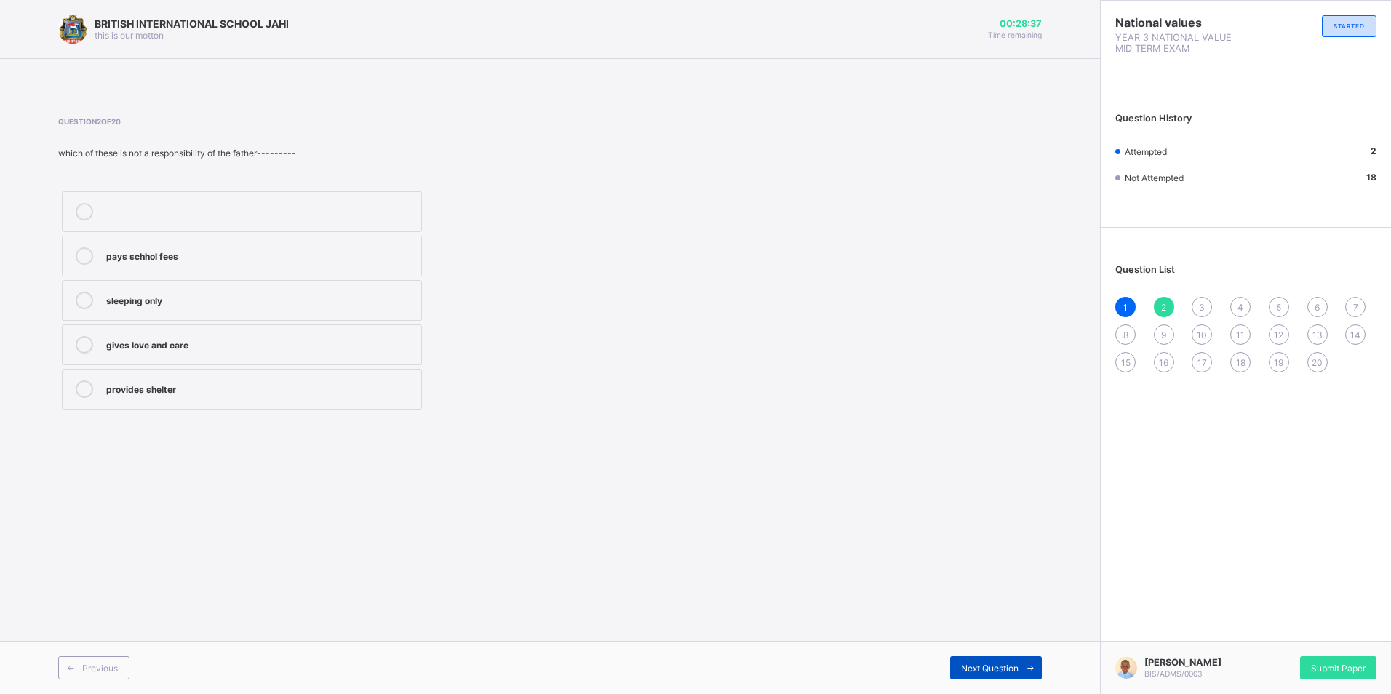
drag, startPoint x: 976, startPoint y: 658, endPoint x: 982, endPoint y: 672, distance: 15.0
click at [982, 672] on span "Next Question" at bounding box center [989, 668] width 57 height 11
drag, startPoint x: 98, startPoint y: 210, endPoint x: 311, endPoint y: 282, distance: 225.3
click at [244, 260] on div "hatred and division love and belonging unity and togetherness care and assistan…" at bounding box center [241, 301] width 367 height 226
click at [198, 213] on div "hatred and division" at bounding box center [260, 210] width 308 height 15
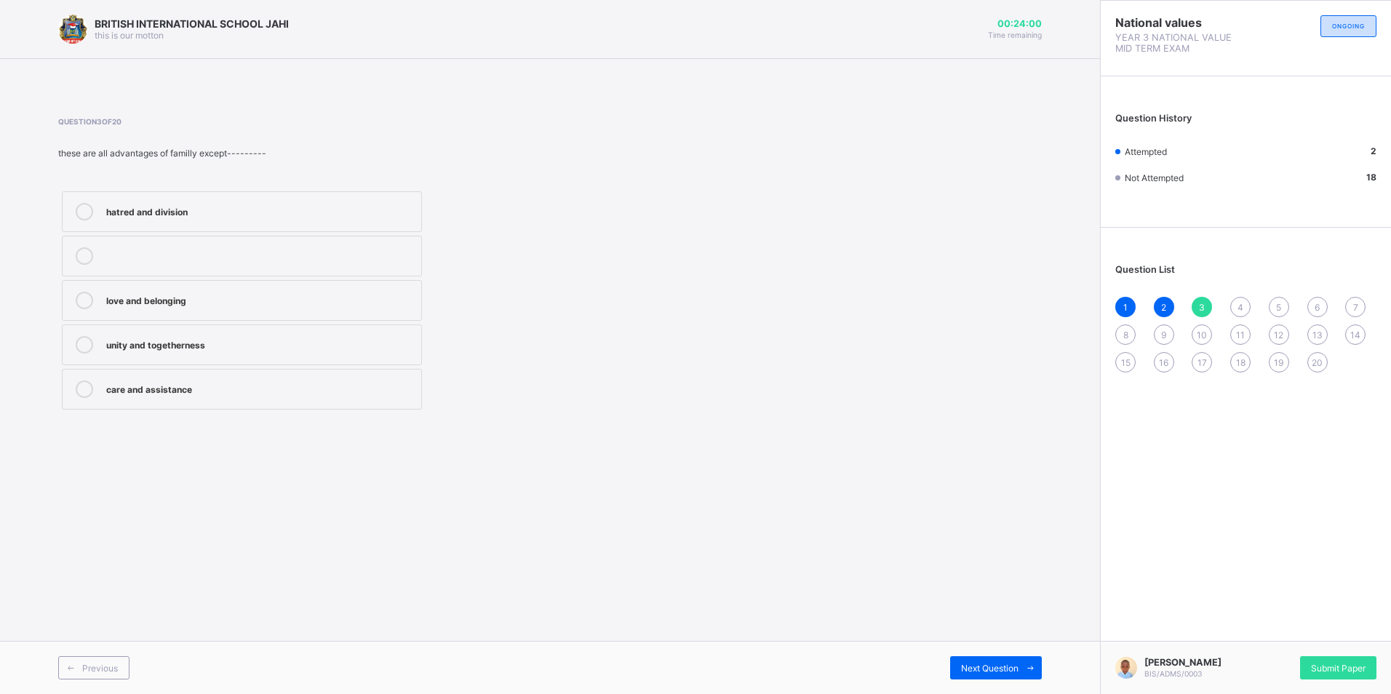
click at [151, 210] on div "hatred and division" at bounding box center [260, 210] width 308 height 15
drag, startPoint x: 146, startPoint y: 211, endPoint x: 132, endPoint y: 207, distance: 13.8
click at [132, 207] on div "hatred and division" at bounding box center [260, 210] width 308 height 15
drag, startPoint x: 132, startPoint y: 207, endPoint x: 113, endPoint y: 199, distance: 20.9
click at [113, 199] on label "hatred and division" at bounding box center [242, 211] width 360 height 41
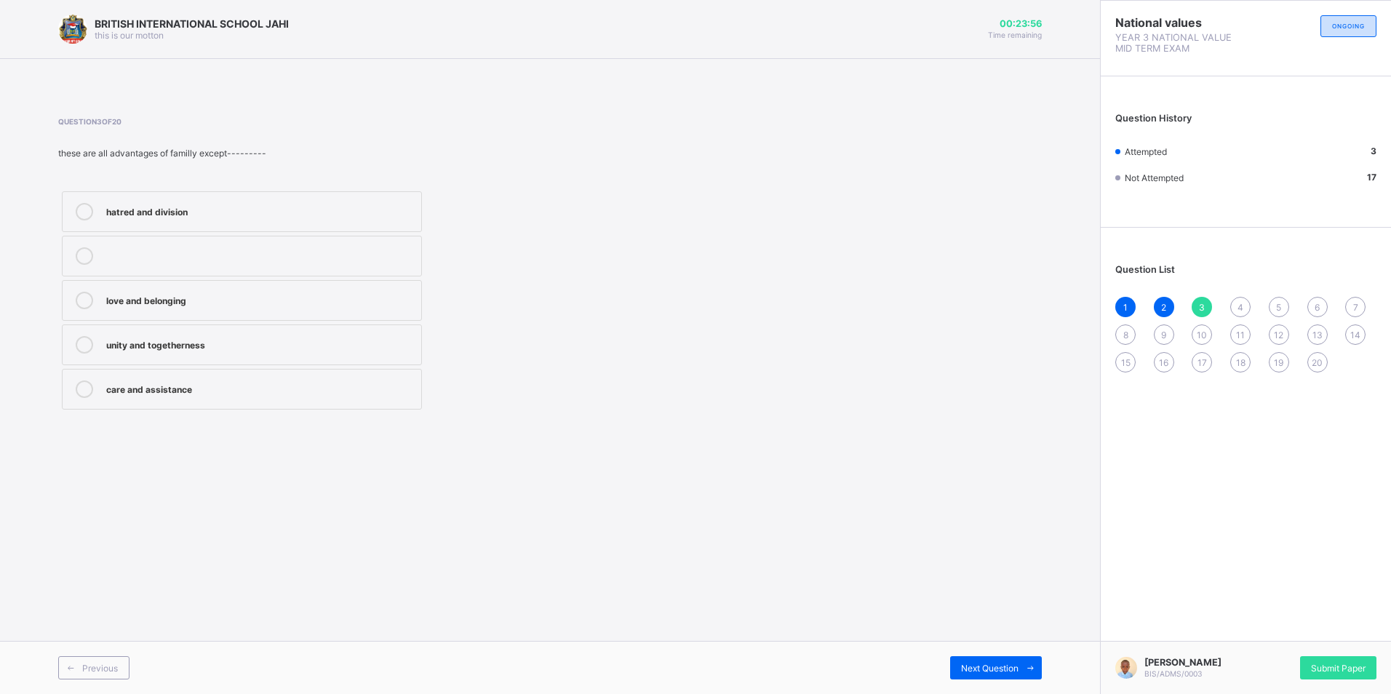
drag, startPoint x: 106, startPoint y: 213, endPoint x: 748, endPoint y: 492, distance: 700.3
click at [748, 492] on div "BRITISH INTERNATIONAL SCHOOL JAHI this is our [PERSON_NAME] 00:23:56 Time remai…" at bounding box center [550, 347] width 1100 height 694
click at [1000, 659] on div "Next Question" at bounding box center [996, 667] width 92 height 23
click at [149, 123] on span "Question 4 of 20" at bounding box center [364, 121] width 613 height 9
drag, startPoint x: 172, startPoint y: 341, endPoint x: 178, endPoint y: 412, distance: 70.9
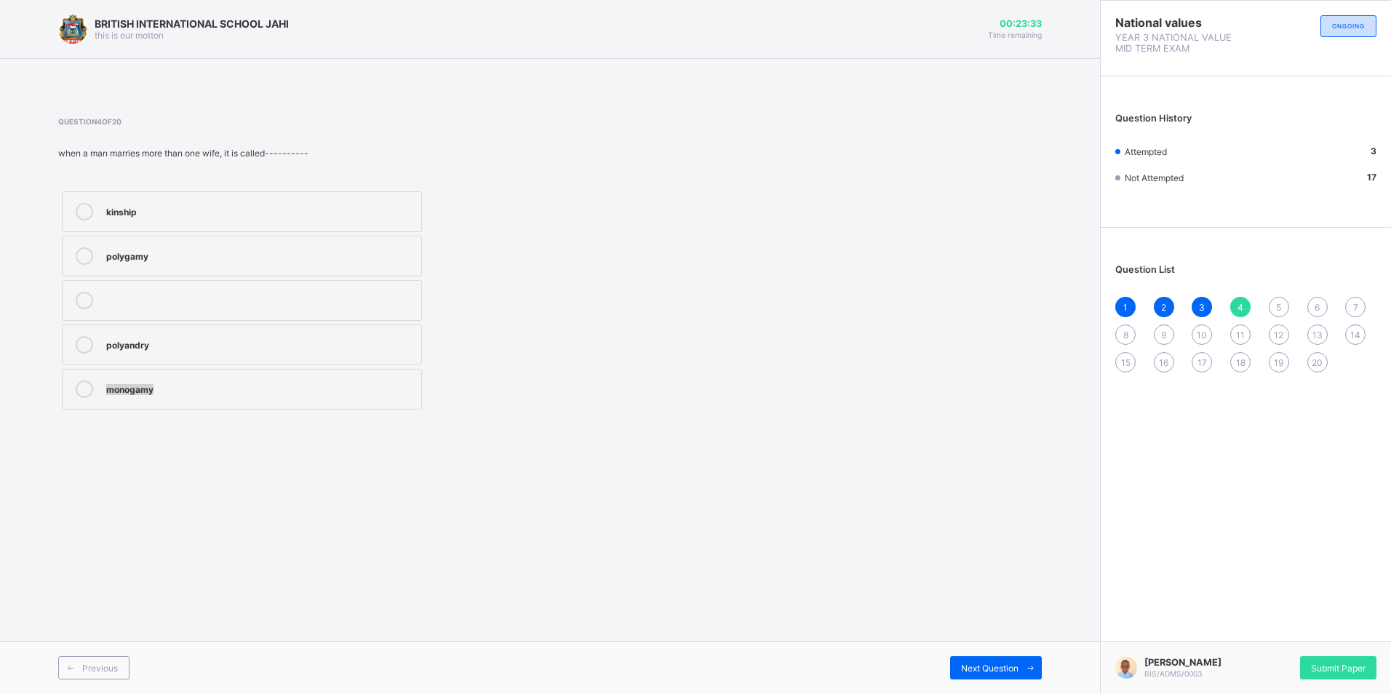
click at [178, 412] on div "kinship polygamy polyandry monogamy" at bounding box center [241, 301] width 367 height 226
drag, startPoint x: 178, startPoint y: 412, endPoint x: 183, endPoint y: 386, distance: 25.8
click at [183, 386] on div "monogamy" at bounding box center [260, 388] width 308 height 15
drag, startPoint x: 167, startPoint y: 383, endPoint x: 148, endPoint y: 417, distance: 39.1
click at [148, 417] on div "Question 4 of 20 when a man marries more than one wife, it is called---------- …" at bounding box center [550, 265] width 984 height 340
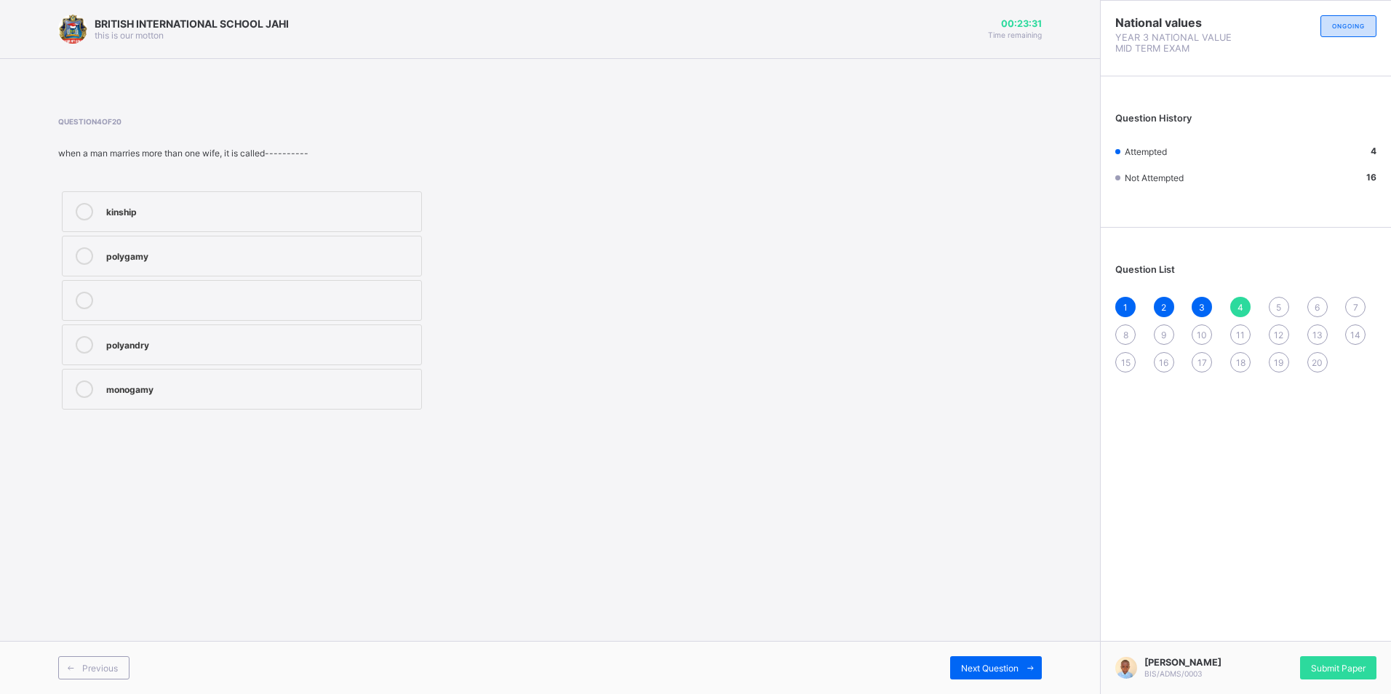
drag, startPoint x: 148, startPoint y: 417, endPoint x: 138, endPoint y: 388, distance: 30.8
click at [138, 388] on div "monogamy" at bounding box center [260, 388] width 308 height 15
click at [139, 390] on div "monogamy" at bounding box center [260, 388] width 308 height 15
drag, startPoint x: 139, startPoint y: 390, endPoint x: 128, endPoint y: 399, distance: 14.4
click at [128, 399] on label "monogamy" at bounding box center [242, 389] width 360 height 41
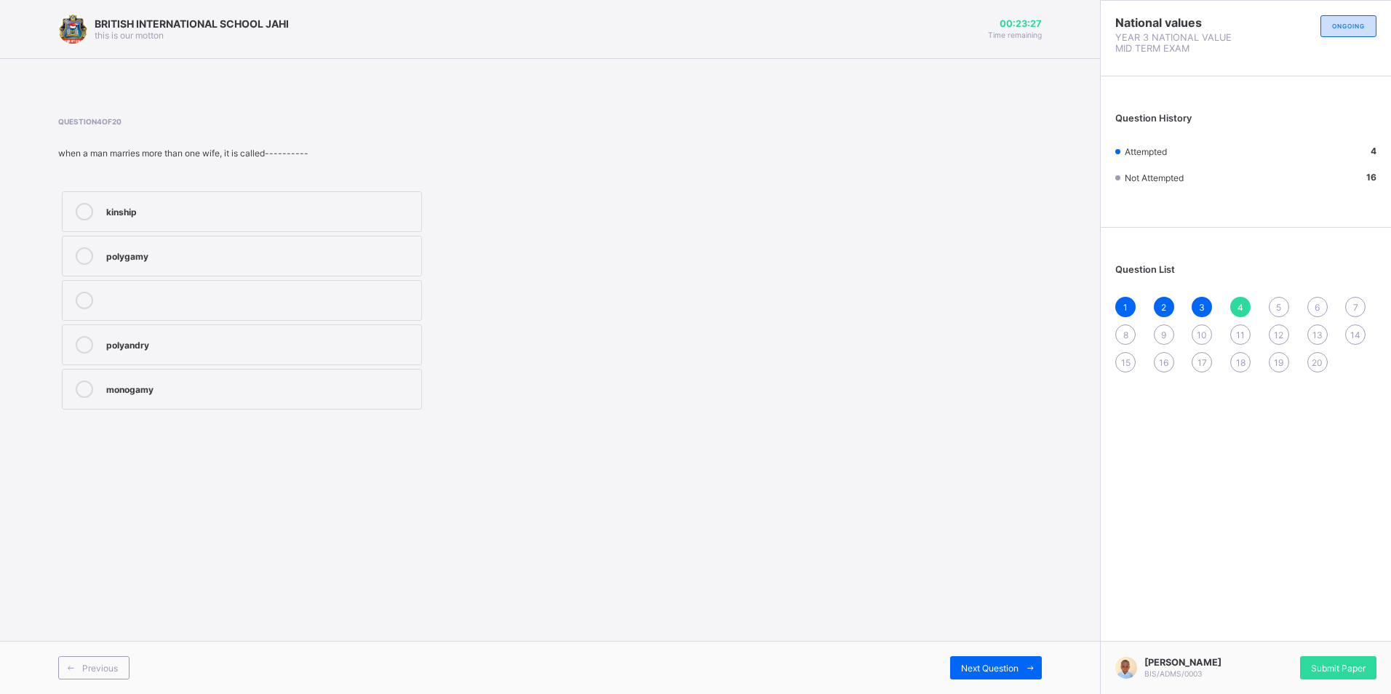
click at [132, 384] on div "monogamy" at bounding box center [260, 388] width 308 height 15
click at [132, 389] on div "monogamy" at bounding box center [260, 388] width 308 height 15
click at [1284, 300] on div "5" at bounding box center [1279, 307] width 20 height 20
click at [1319, 363] on span "20" at bounding box center [1317, 362] width 11 height 11
click at [1280, 308] on span "5" at bounding box center [1278, 307] width 5 height 11
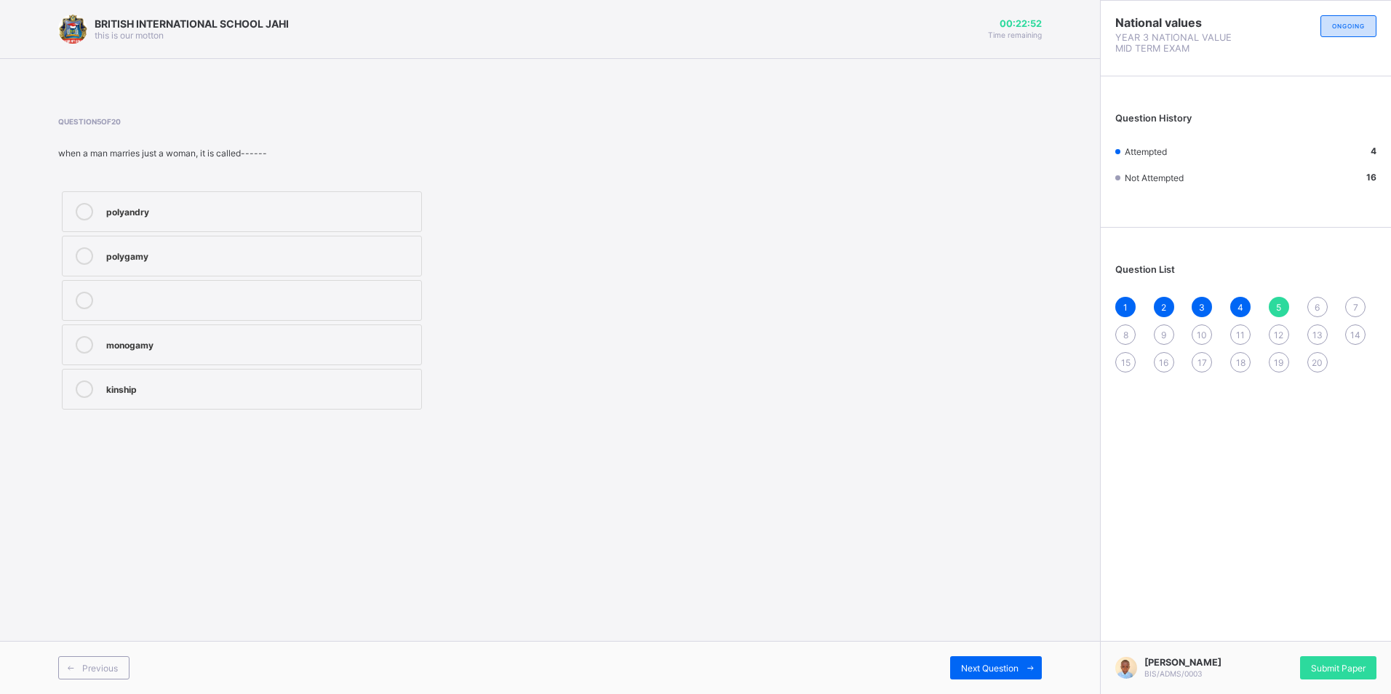
click at [1317, 356] on div "20" at bounding box center [1317, 362] width 20 height 20
click at [1281, 304] on span "5" at bounding box center [1278, 307] width 5 height 11
drag, startPoint x: 199, startPoint y: 392, endPoint x: 514, endPoint y: 560, distance: 357.4
click at [241, 411] on div "polyandry polygamy monogamy kinship" at bounding box center [241, 301] width 367 height 226
click at [966, 664] on span "Next Question" at bounding box center [989, 668] width 57 height 11
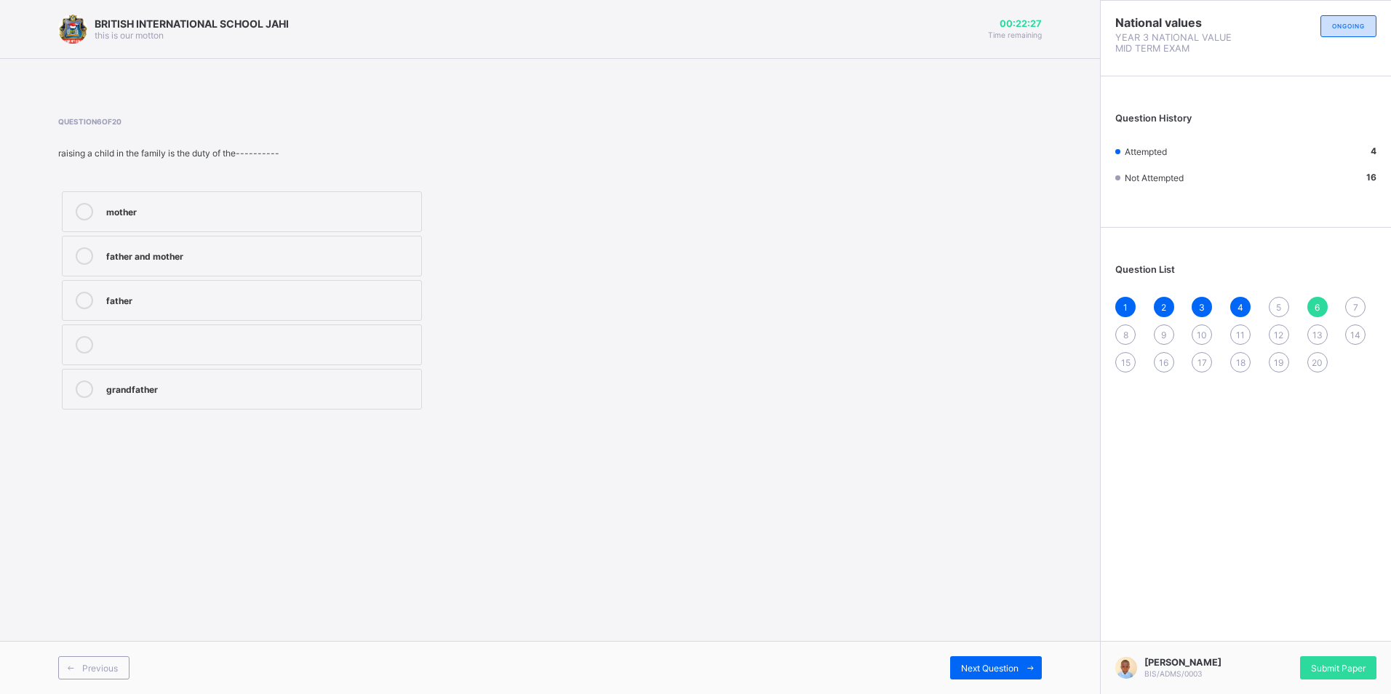
click at [1273, 303] on div "5" at bounding box center [1279, 307] width 20 height 20
click at [1319, 306] on span "6" at bounding box center [1317, 307] width 5 height 11
click at [1278, 311] on span "5" at bounding box center [1278, 307] width 5 height 11
click at [225, 335] on label "monogamy" at bounding box center [242, 345] width 360 height 41
drag, startPoint x: 1321, startPoint y: 293, endPoint x: 1321, endPoint y: 322, distance: 29.1
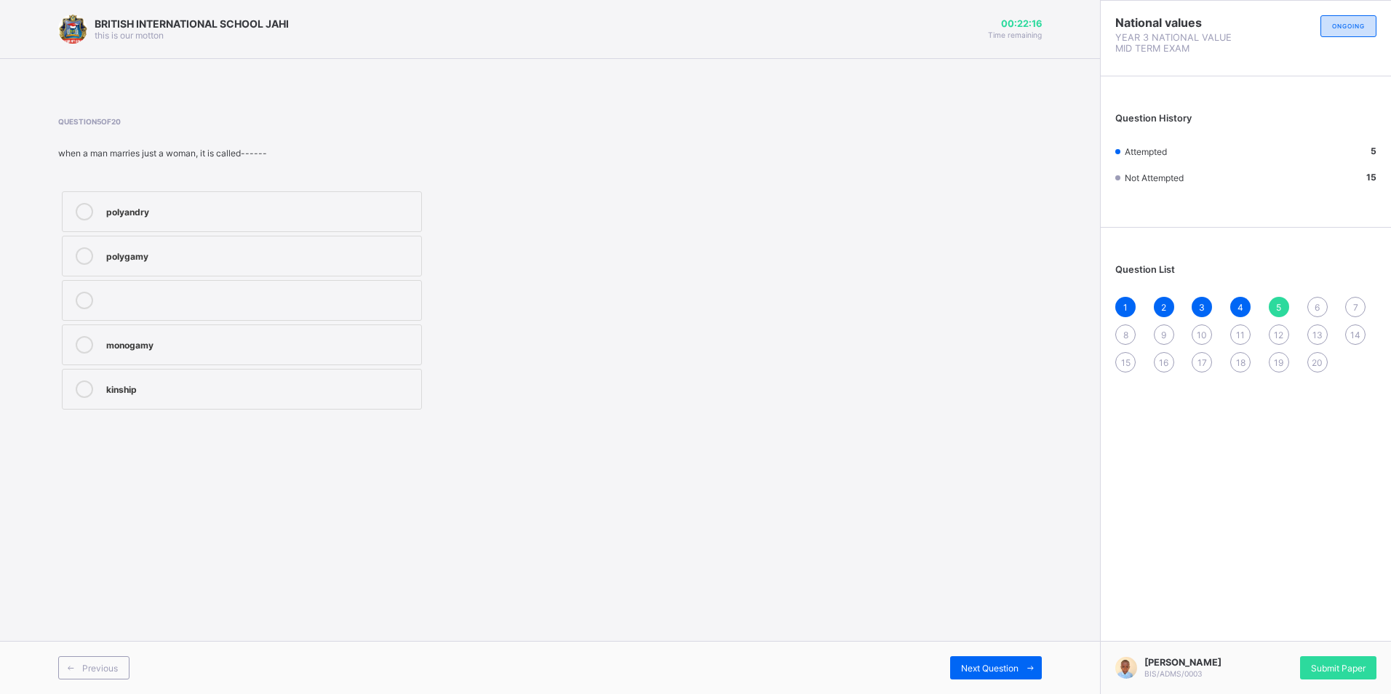
click at [1321, 294] on div "Question List 1 2 3 4 5 6 7 8 9 10 11 12 13 14 15 16 17 18 19 20" at bounding box center [1246, 311] width 290 height 152
click at [1315, 298] on div "6" at bounding box center [1317, 307] width 20 height 20
click at [261, 261] on div "father and mother" at bounding box center [260, 254] width 308 height 15
drag, startPoint x: 976, startPoint y: 664, endPoint x: 974, endPoint y: 676, distance: 12.5
click at [975, 676] on div "Next Question" at bounding box center [996, 667] width 92 height 23
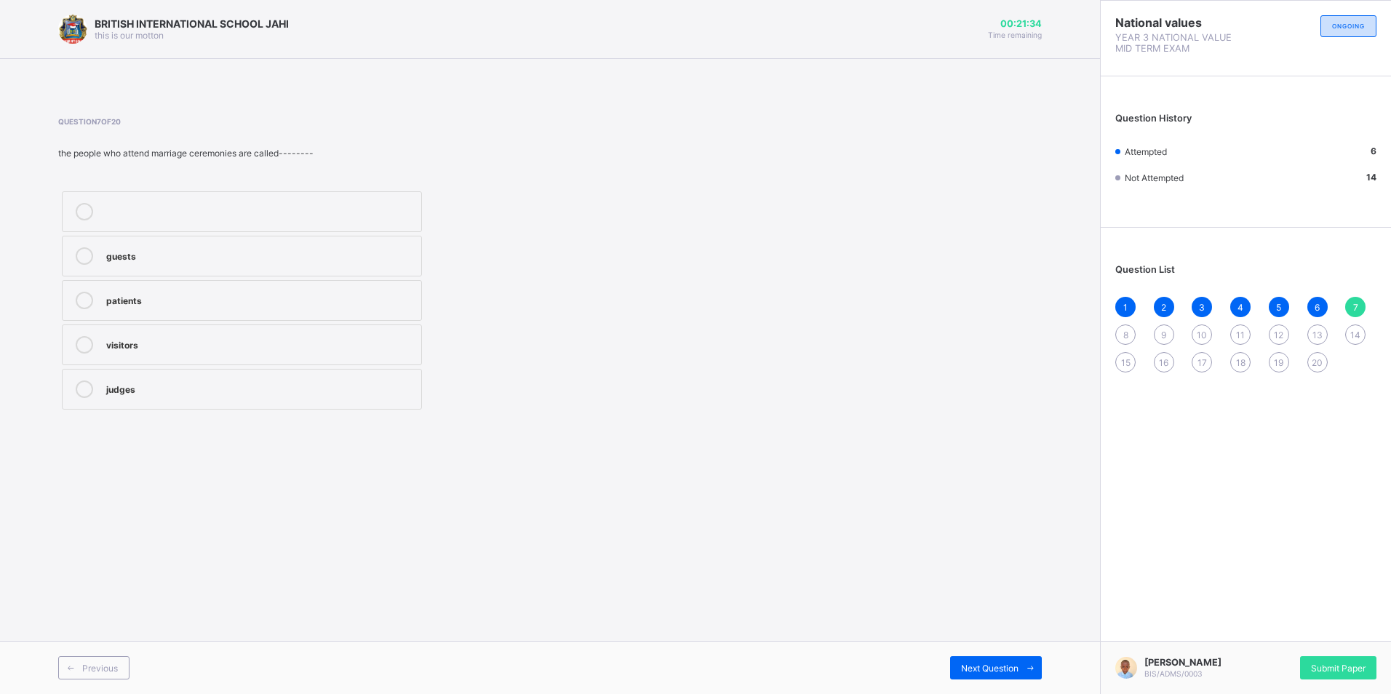
click at [201, 210] on div at bounding box center [260, 211] width 308 height 17
click at [1318, 306] on span "6" at bounding box center [1317, 307] width 5 height 11
click at [1000, 667] on span "Next Question" at bounding box center [989, 668] width 57 height 11
click at [131, 257] on div "guests" at bounding box center [260, 254] width 308 height 15
drag, startPoint x: 162, startPoint y: 344, endPoint x: 588, endPoint y: 664, distance: 533.2
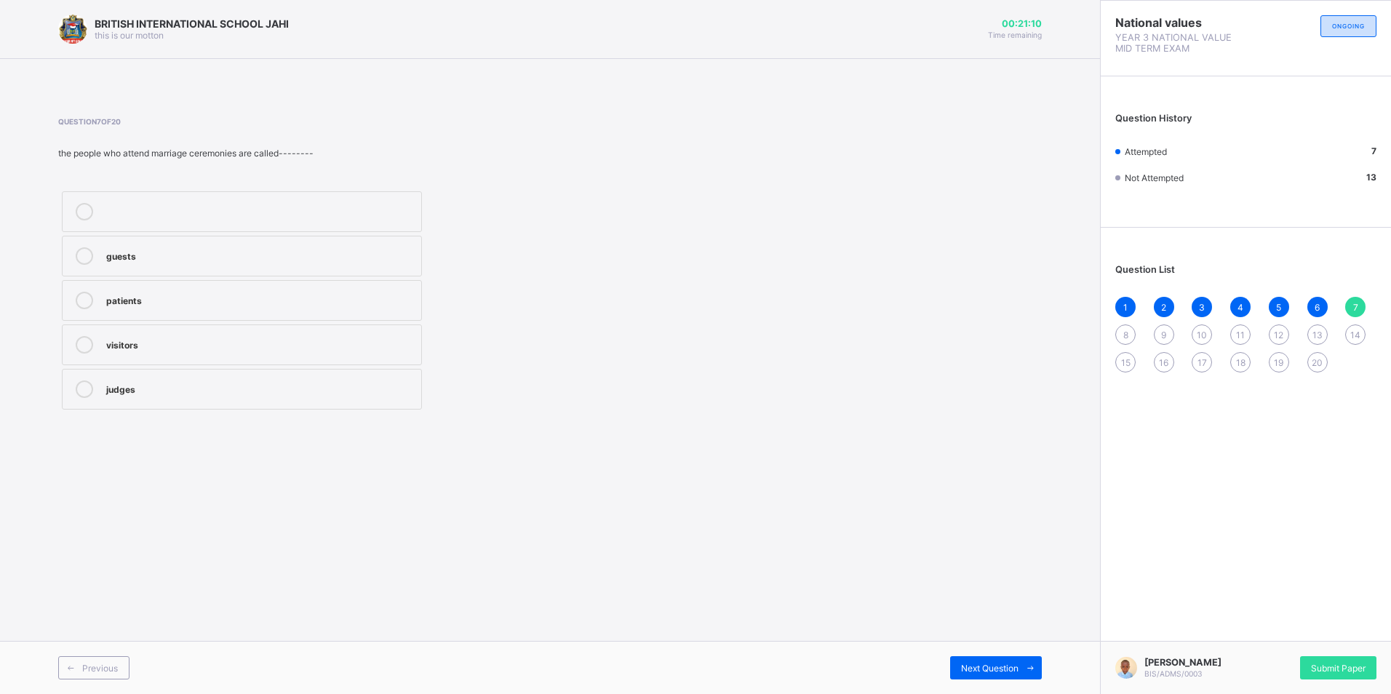
click at [164, 352] on div "visitors" at bounding box center [260, 344] width 308 height 17
click at [1011, 647] on div "Previous Next Question" at bounding box center [550, 667] width 1100 height 53
click at [999, 655] on div "Previous Next Question" at bounding box center [550, 667] width 1100 height 53
click at [998, 671] on span "Next Question" at bounding box center [989, 668] width 57 height 11
click at [236, 333] on label "religious marriage" at bounding box center [242, 345] width 360 height 41
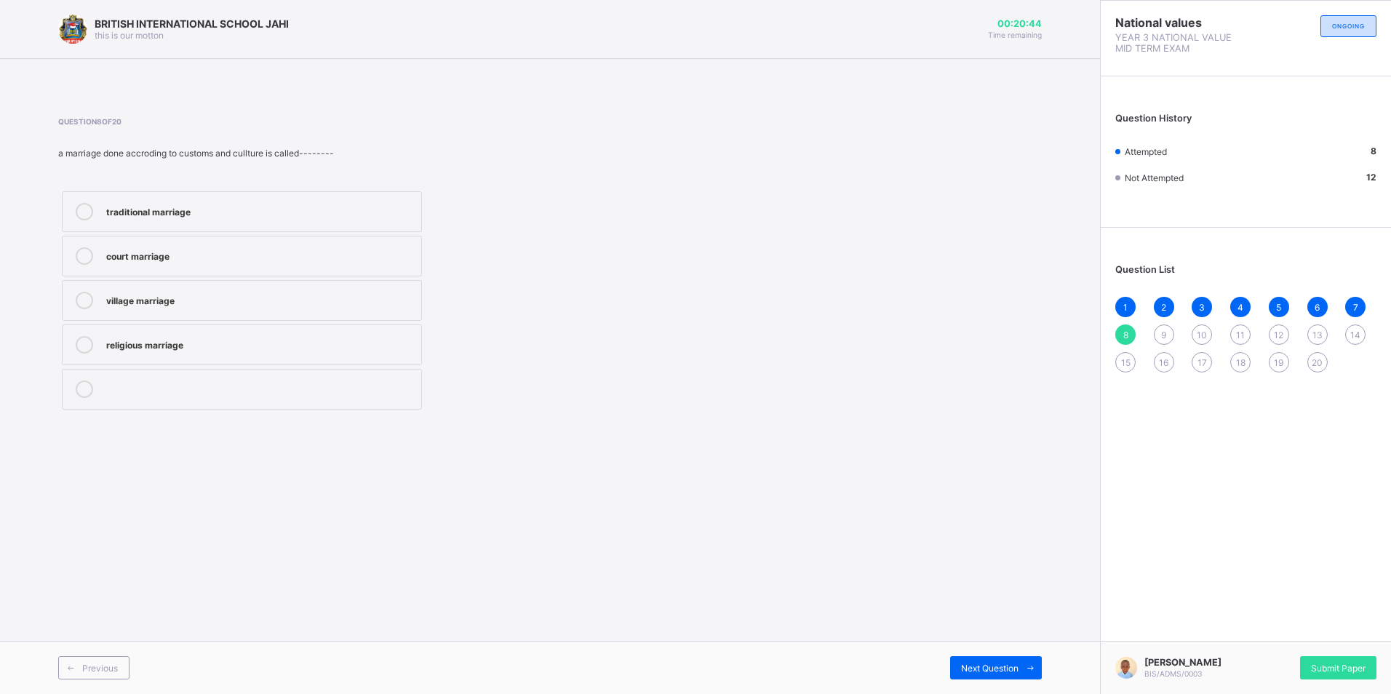
drag, startPoint x: 1014, startPoint y: 666, endPoint x: 1005, endPoint y: 696, distance: 31.1
click at [1005, 693] on html "BRITISH INTERNATIONAL SCHOOL JAHI this is our [PERSON_NAME] 00:20:44 Time remai…" at bounding box center [695, 347] width 1391 height 694
click at [989, 665] on span "Next Question" at bounding box center [989, 668] width 57 height 11
drag, startPoint x: 156, startPoint y: 301, endPoint x: 207, endPoint y: 354, distance: 72.6
click at [183, 336] on div "bride spinster bachelor a groom" at bounding box center [241, 301] width 367 height 226
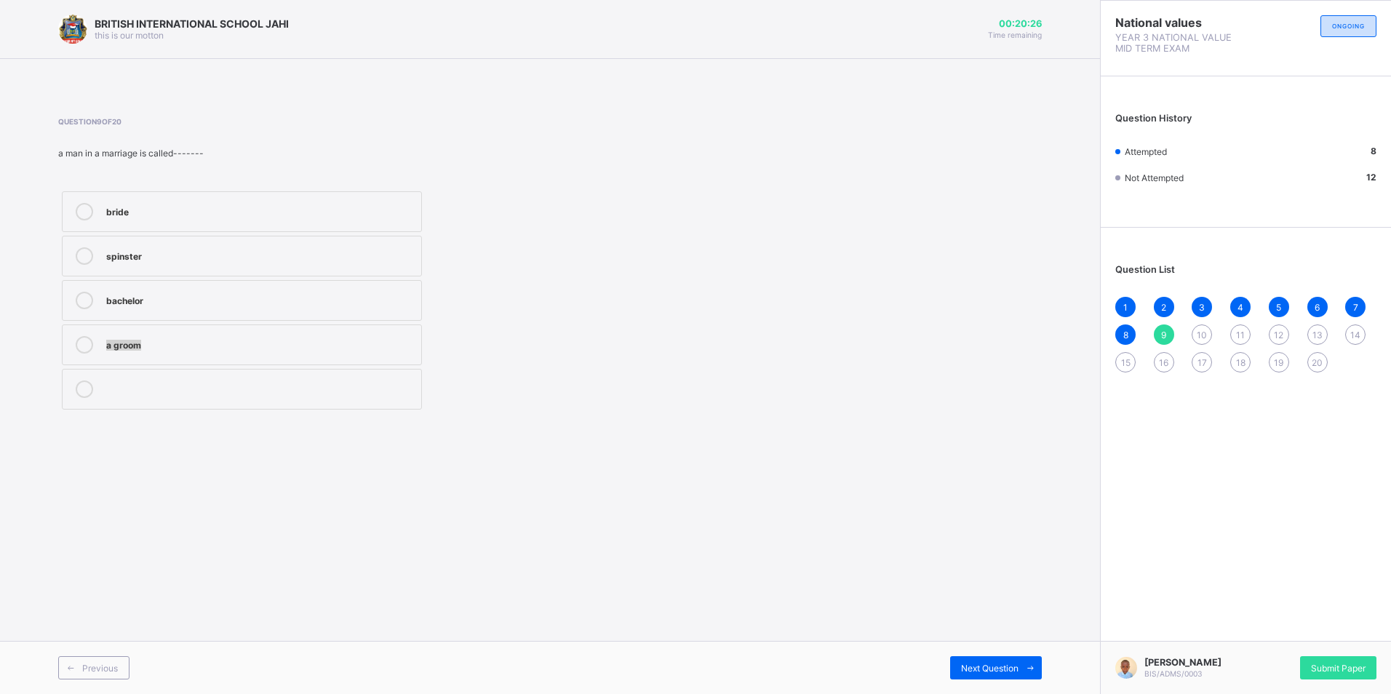
click at [185, 287] on label "bachelor" at bounding box center [242, 300] width 360 height 41
click at [1008, 667] on span "Next Question" at bounding box center [989, 668] width 57 height 11
click at [161, 212] on div "shopkeeper" at bounding box center [260, 210] width 308 height 15
click at [1014, 656] on div "Next Question" at bounding box center [996, 667] width 92 height 23
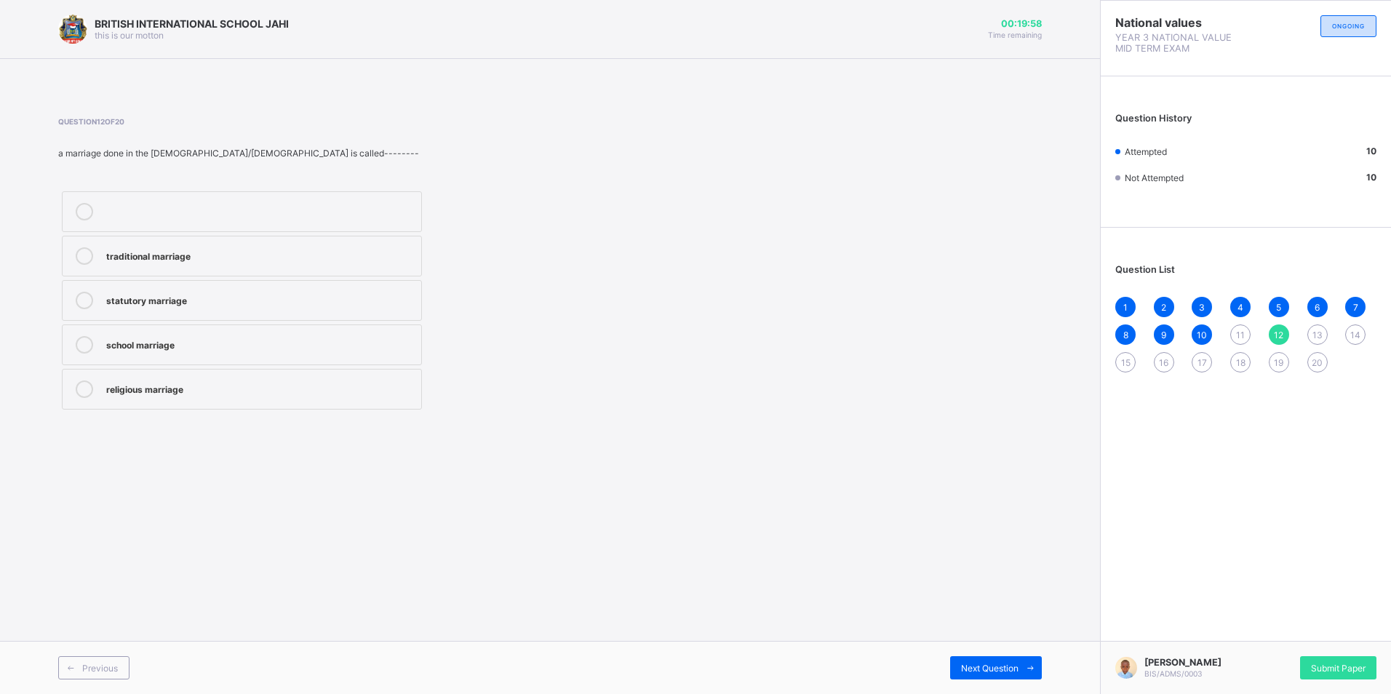
click at [1246, 326] on div "11" at bounding box center [1240, 335] width 20 height 20
click at [199, 226] on label "traditional marriage" at bounding box center [242, 211] width 360 height 41
click at [981, 656] on div "Previous Next Question" at bounding box center [550, 667] width 1100 height 53
click at [982, 656] on div "Next Question" at bounding box center [996, 667] width 92 height 23
drag, startPoint x: 166, startPoint y: 405, endPoint x: 243, endPoint y: 359, distance: 90.1
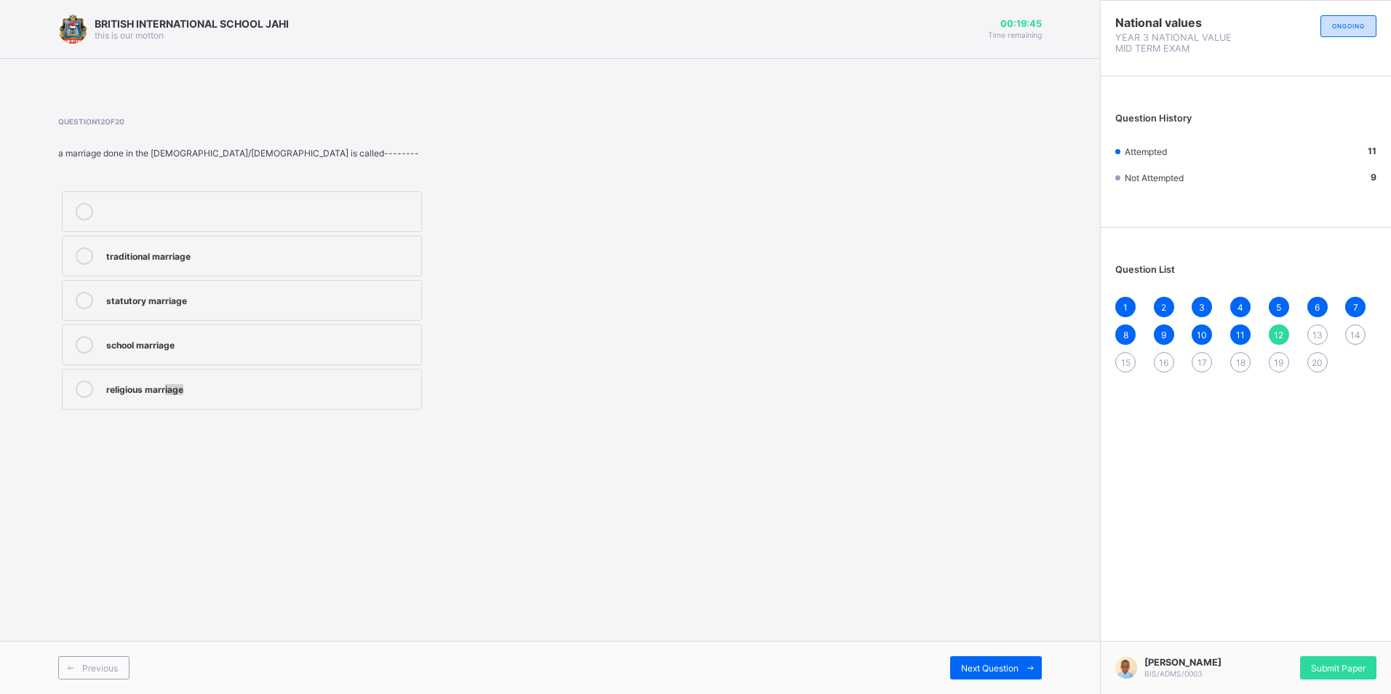
click at [243, 359] on div "traditional marriage statutory marriage school marriage religious marriage" at bounding box center [241, 301] width 367 height 226
drag, startPoint x: 324, startPoint y: 409, endPoint x: 344, endPoint y: 418, distance: 22.2
click at [333, 412] on div "traditional marriage statutory marriage school marriage religious marriage" at bounding box center [241, 301] width 367 height 226
drag, startPoint x: 355, startPoint y: 449, endPoint x: 414, endPoint y: 474, distance: 64.2
click at [364, 453] on div "BRITISH INTERNATIONAL SCHOOL JAHI this is our [PERSON_NAME] 00:19:41 Time remai…" at bounding box center [550, 347] width 1100 height 694
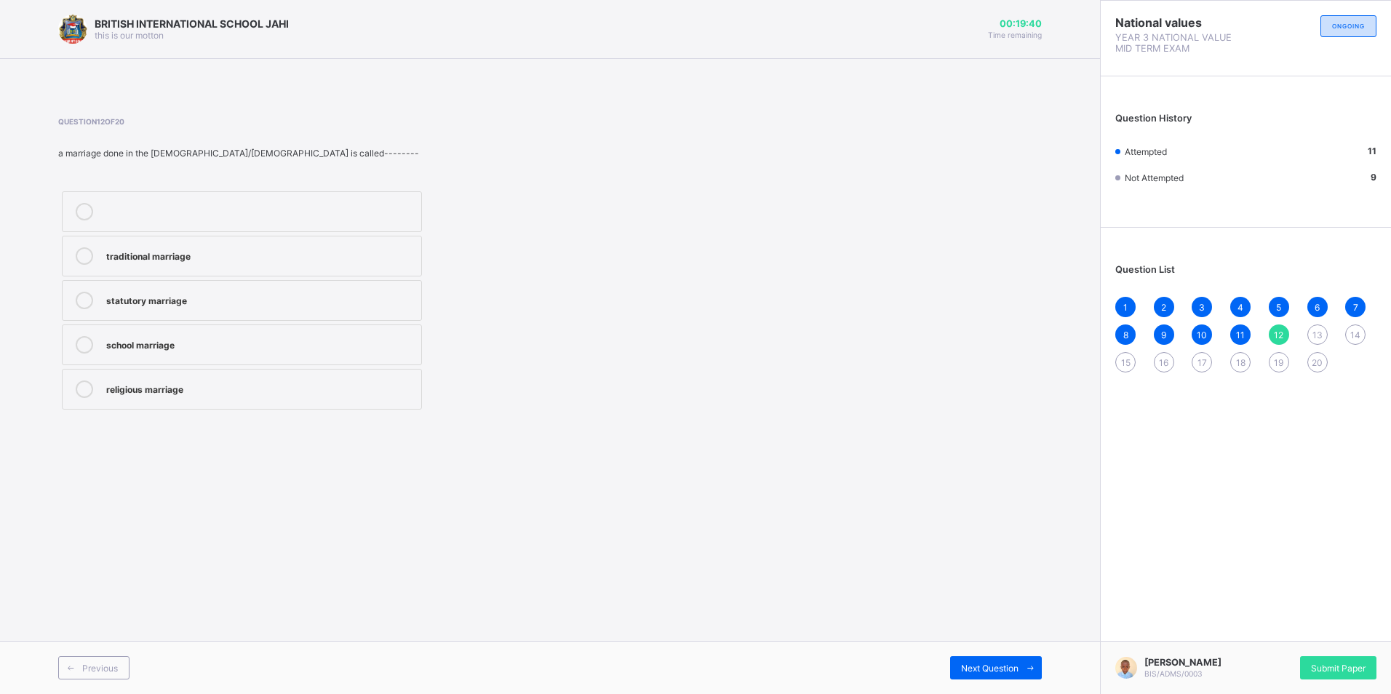
click at [254, 377] on label "religious marriage" at bounding box center [242, 389] width 360 height 41
drag, startPoint x: 254, startPoint y: 377, endPoint x: 263, endPoint y: 377, distance: 8.7
click at [255, 377] on label "religious marriage" at bounding box center [242, 389] width 360 height 41
click at [263, 377] on label "religious marriage" at bounding box center [242, 389] width 360 height 41
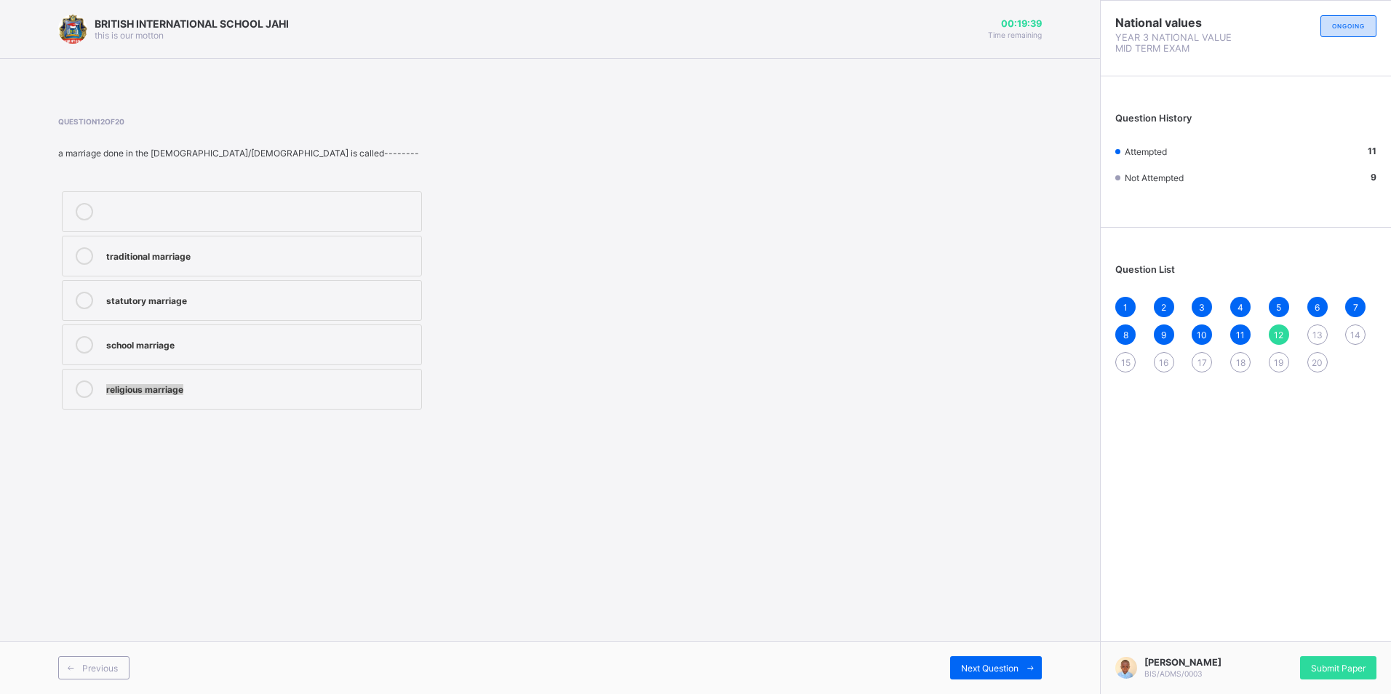
click at [263, 377] on label "religious marriage" at bounding box center [242, 389] width 360 height 41
click at [264, 377] on label "religious marriage" at bounding box center [242, 389] width 360 height 41
click at [1000, 676] on div "Next Question" at bounding box center [996, 667] width 92 height 23
click at [287, 221] on label "ceremony" at bounding box center [242, 211] width 360 height 41
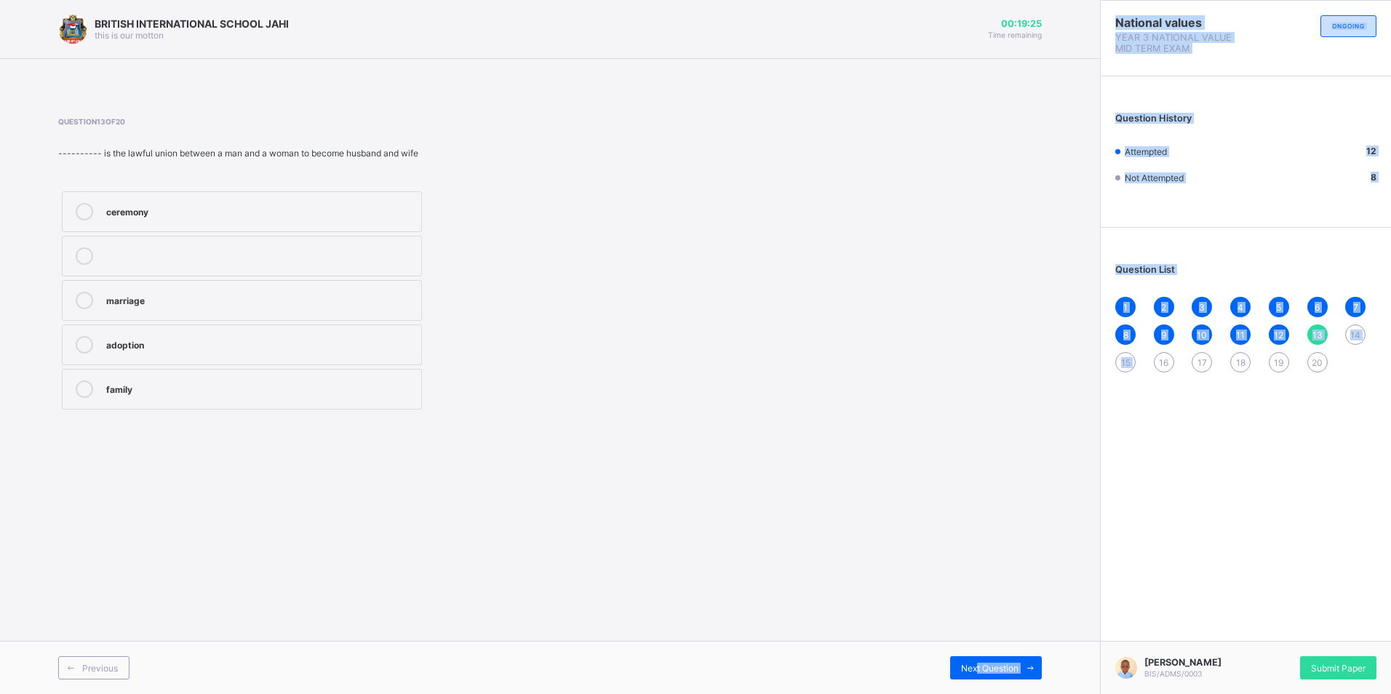
drag, startPoint x: 976, startPoint y: 666, endPoint x: 1199, endPoint y: 731, distance: 232.1
click at [1199, 693] on html "BRITISH INTERNATIONAL SCHOOL JAHI this is our [PERSON_NAME] 00:19:25 Time remai…" at bounding box center [695, 347] width 1391 height 694
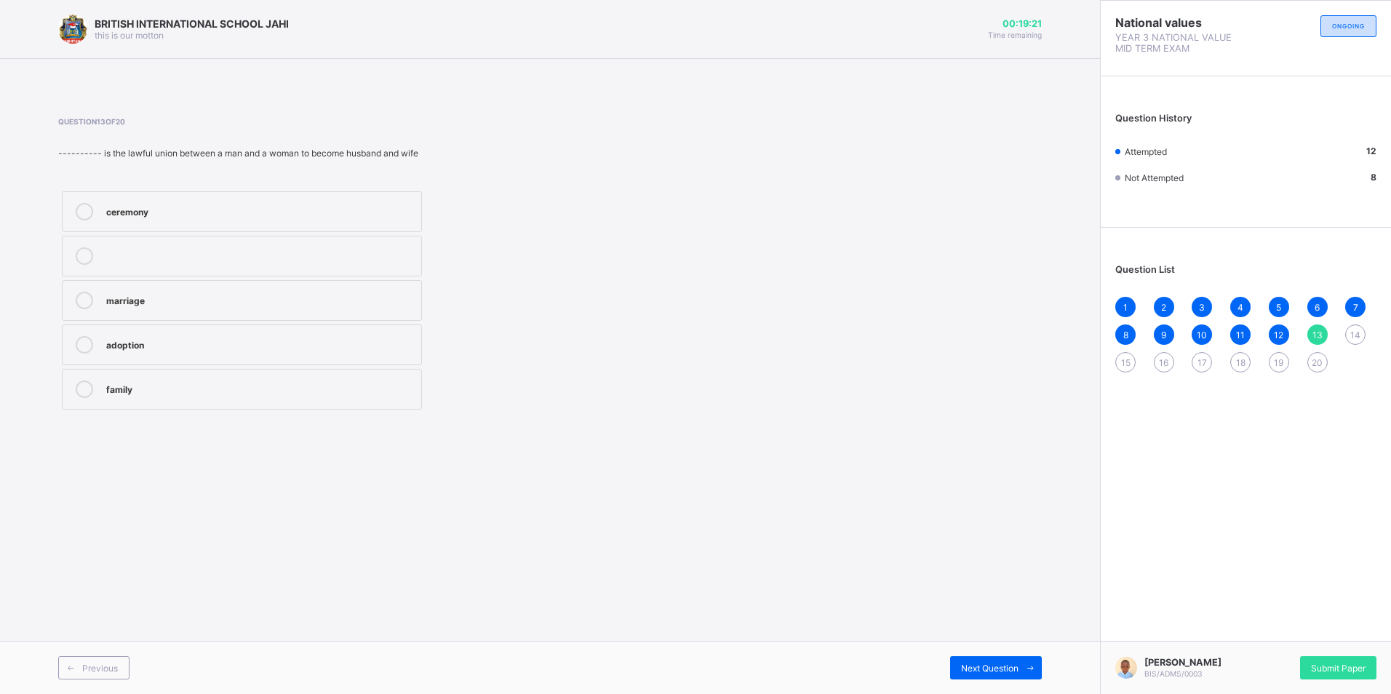
click at [691, 463] on div "BRITISH INTERNATIONAL SCHOOL JAHI this is our [PERSON_NAME] 00:19:21 Time remai…" at bounding box center [550, 347] width 1100 height 694
click at [188, 314] on label "marriage" at bounding box center [242, 300] width 360 height 41
click at [1009, 661] on div "Next Question" at bounding box center [996, 667] width 92 height 23
click at [196, 188] on div "niece uncle grandfather nephew" at bounding box center [241, 301] width 367 height 226
click at [167, 386] on div "nephew" at bounding box center [260, 388] width 308 height 15
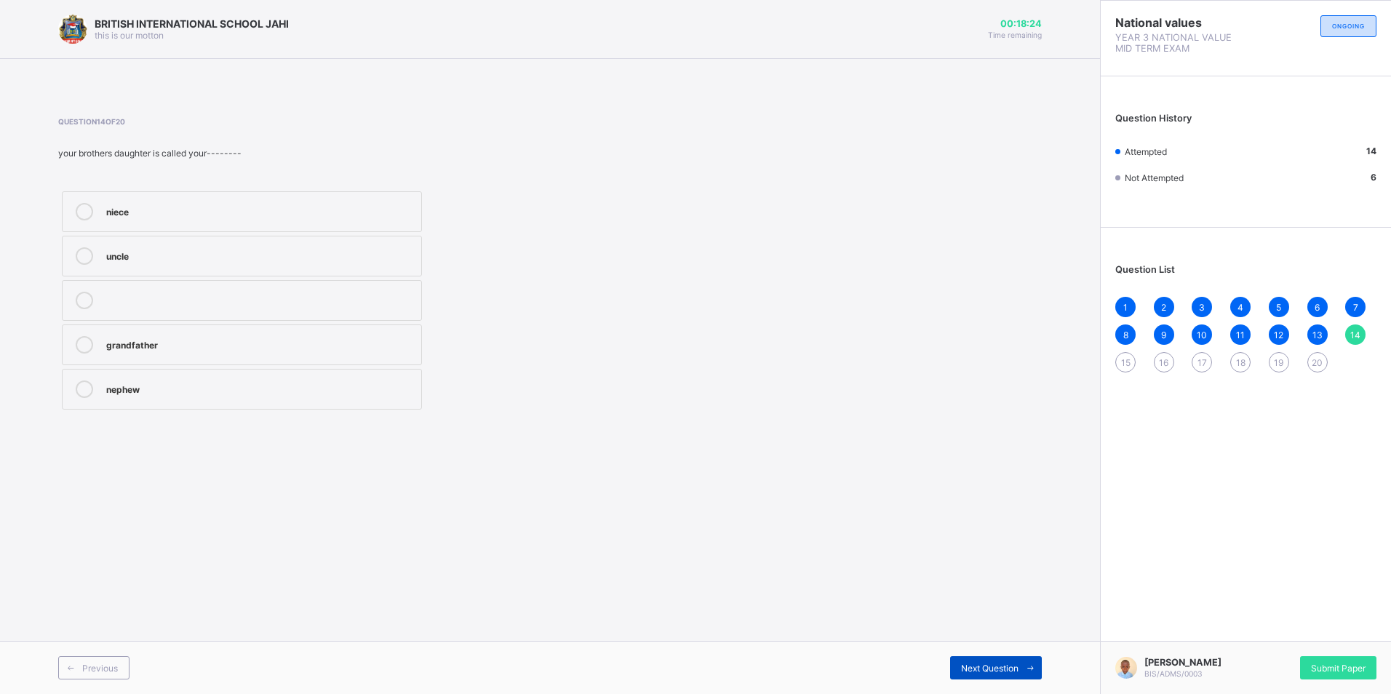
click at [963, 660] on div "Next Question" at bounding box center [996, 667] width 92 height 23
click at [152, 382] on div "two" at bounding box center [260, 388] width 308 height 15
click at [1008, 664] on span "Next Question" at bounding box center [989, 668] width 57 height 11
click at [218, 209] on div "uncle" at bounding box center [260, 210] width 308 height 15
click at [1018, 672] on span "Next Question" at bounding box center [989, 668] width 57 height 11
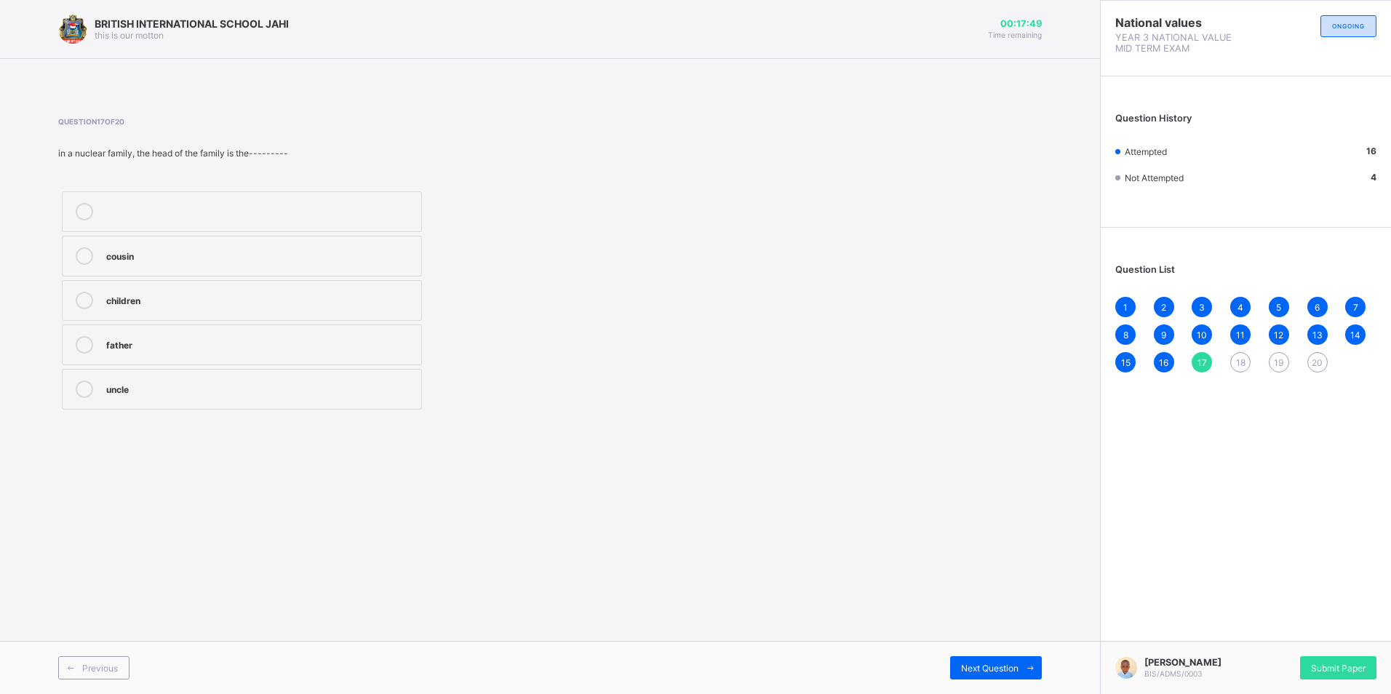
click at [192, 247] on div "cousin" at bounding box center [260, 254] width 308 height 15
click at [984, 658] on div "Next Question" at bounding box center [996, 667] width 92 height 23
click at [172, 209] on div "a man and a woman" at bounding box center [260, 210] width 308 height 15
click at [1012, 677] on div "Next Question" at bounding box center [996, 667] width 92 height 23
click at [153, 341] on div "grandparents, uncles, cousins, and nephews" at bounding box center [260, 343] width 308 height 15
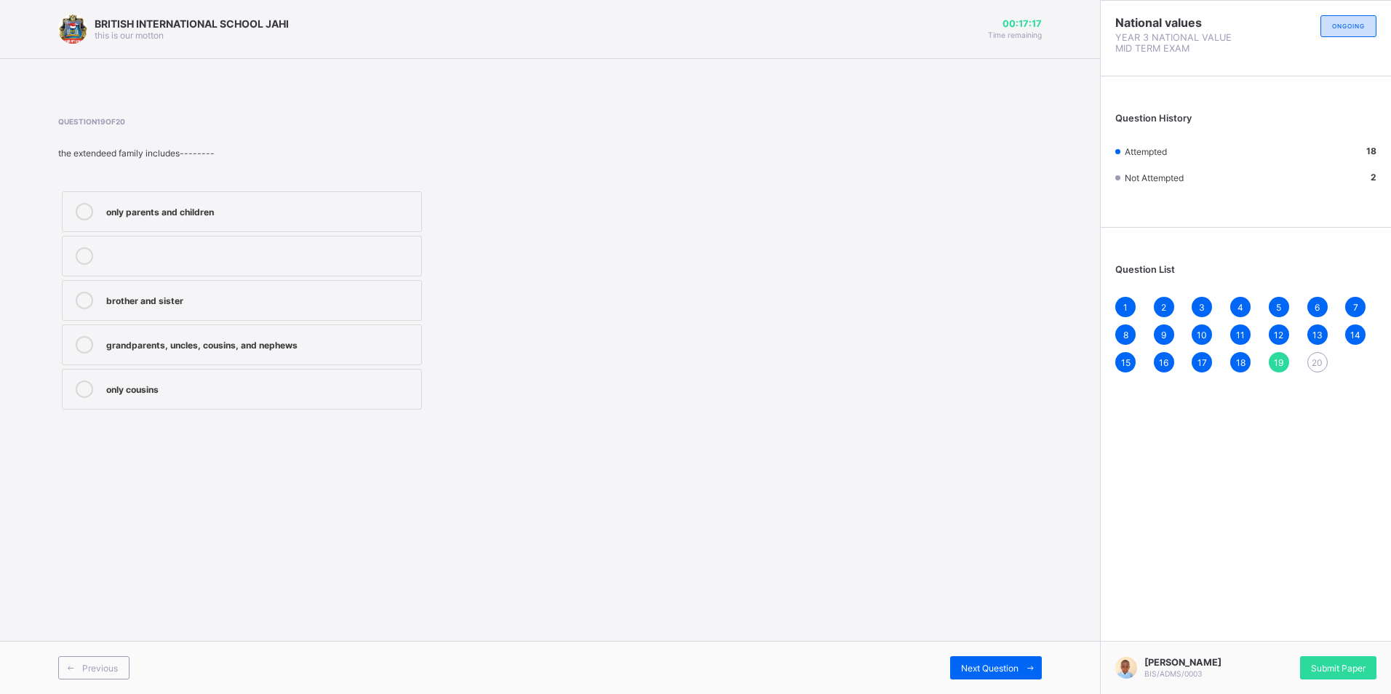
click at [343, 353] on div "grandparents, uncles, cousins, and nephews" at bounding box center [260, 344] width 308 height 17
click at [1004, 661] on div "Next Question" at bounding box center [996, 667] width 92 height 23
click at [179, 304] on div "extended family" at bounding box center [260, 299] width 308 height 15
click at [1130, 308] on div "1" at bounding box center [1125, 307] width 20 height 20
click at [1164, 300] on div "2" at bounding box center [1164, 307] width 20 height 20
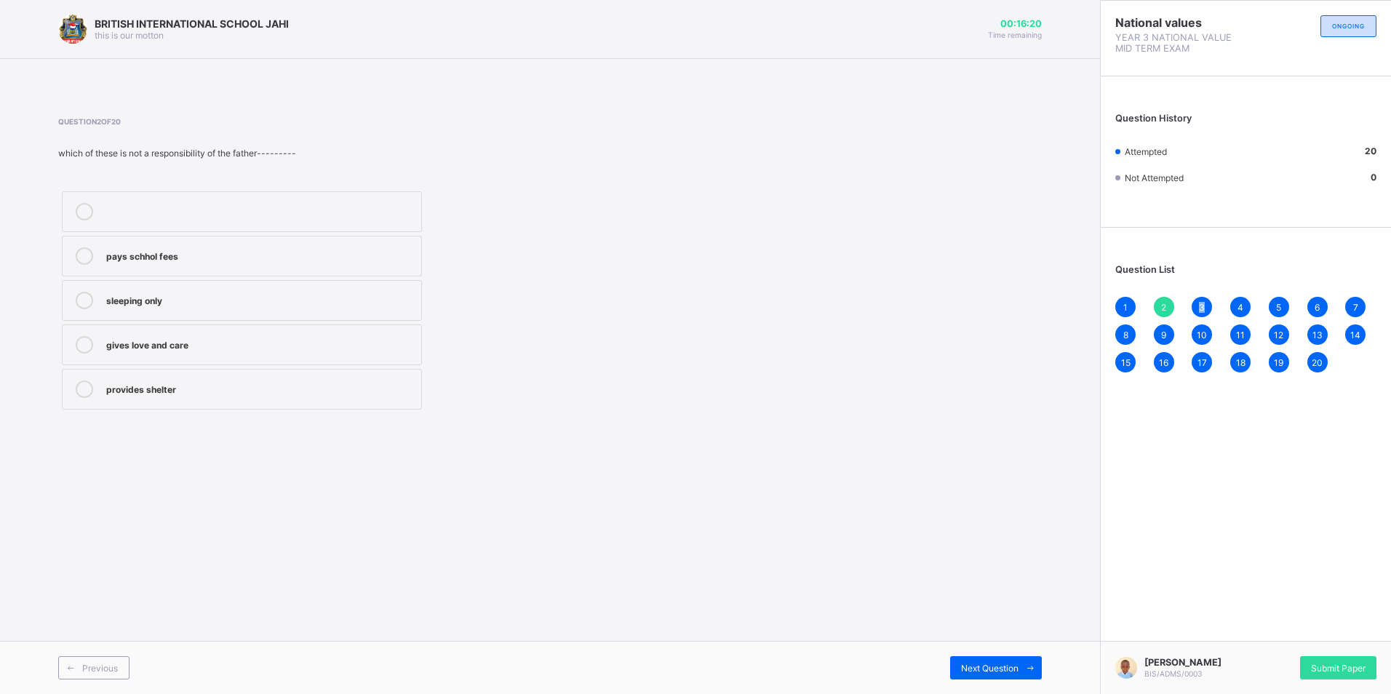
click at [1203, 302] on span "3" at bounding box center [1202, 307] width 6 height 11
click at [991, 655] on div "Previous Next Question" at bounding box center [550, 667] width 1100 height 53
click at [989, 653] on div "Previous Next Question" at bounding box center [550, 667] width 1100 height 53
click at [991, 658] on div "Previous Next Question" at bounding box center [550, 667] width 1100 height 53
click at [992, 662] on div "Next Question" at bounding box center [996, 667] width 92 height 23
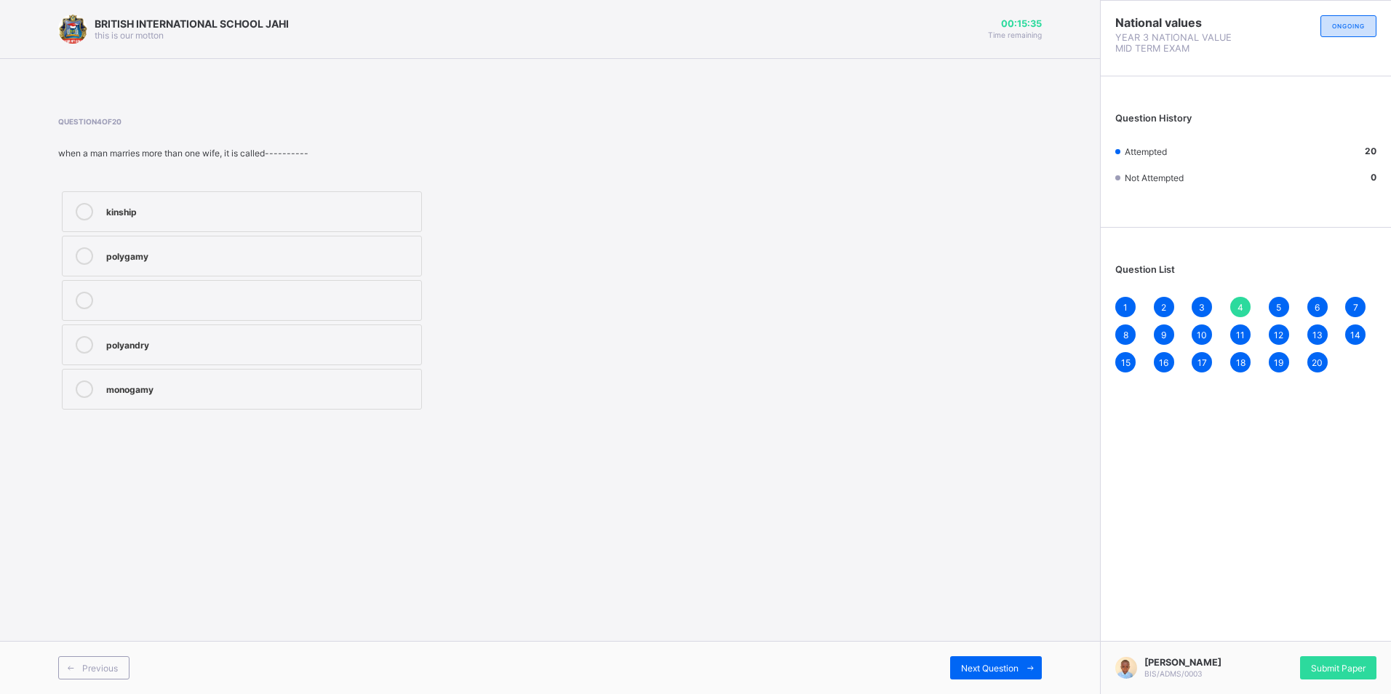
drag, startPoint x: 174, startPoint y: 204, endPoint x: 173, endPoint y: 212, distance: 7.3
click at [174, 206] on div "kinship" at bounding box center [260, 210] width 308 height 15
click at [991, 668] on span "Next Question" at bounding box center [989, 668] width 57 height 11
click at [175, 216] on div "polyandry" at bounding box center [260, 210] width 308 height 15
click at [965, 661] on div "Next Question" at bounding box center [996, 667] width 92 height 23
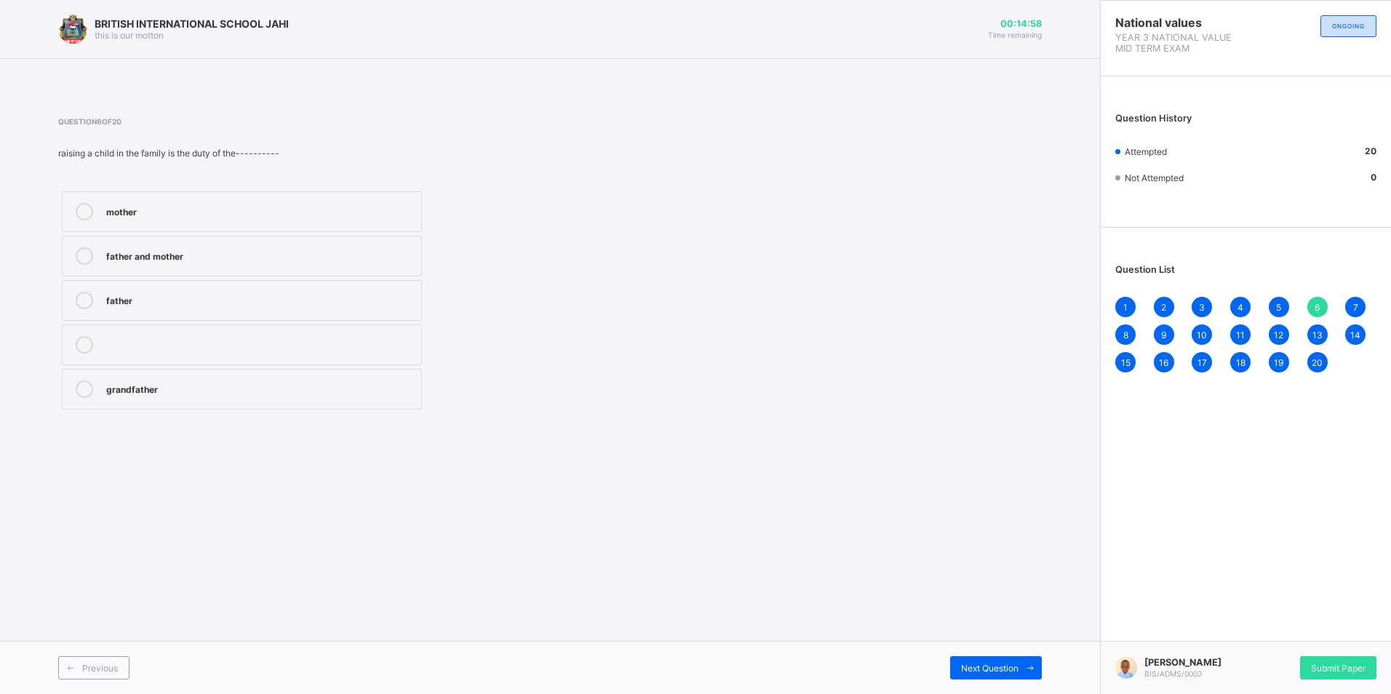
click at [1360, 303] on div "7" at bounding box center [1355, 307] width 20 height 20
click at [1315, 353] on div "20" at bounding box center [1317, 362] width 20 height 20
click at [1317, 650] on div "[PERSON_NAME] BIS/ADMS/0003 Submit Paper" at bounding box center [1245, 667] width 291 height 53
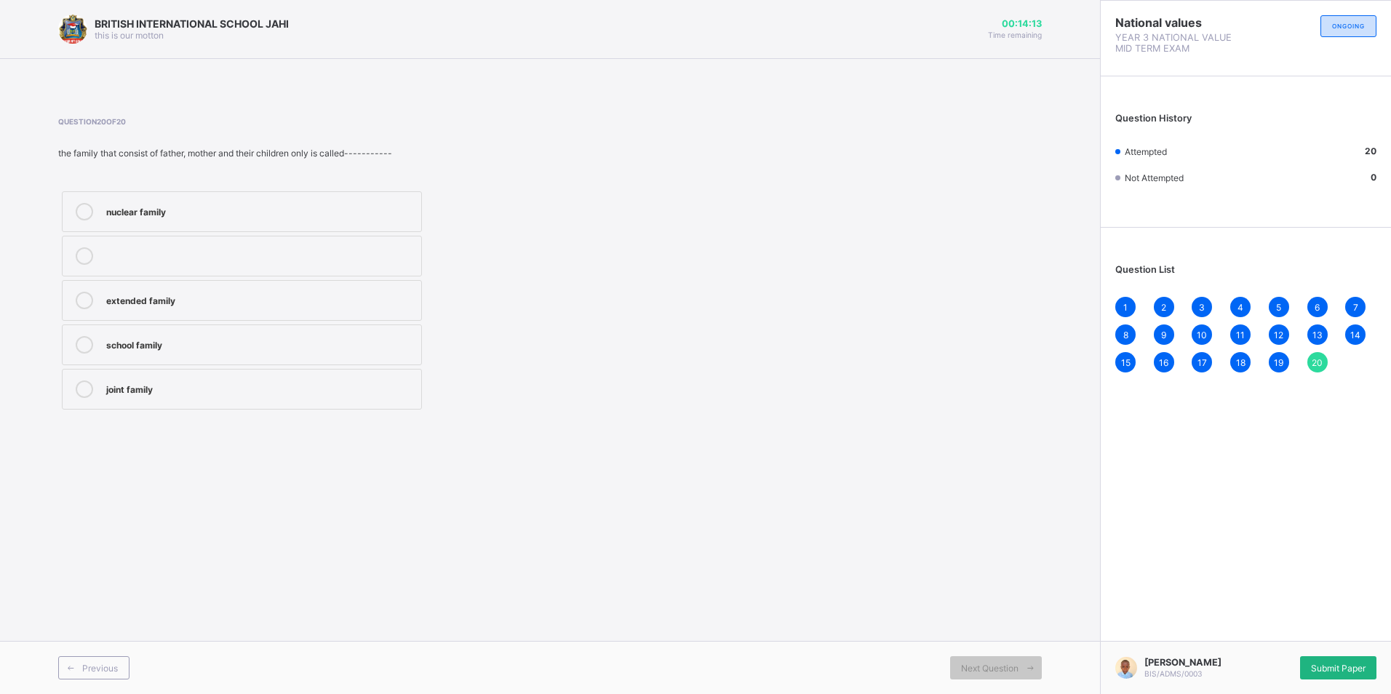
click at [1337, 666] on span "Submit Paper" at bounding box center [1338, 668] width 55 height 11
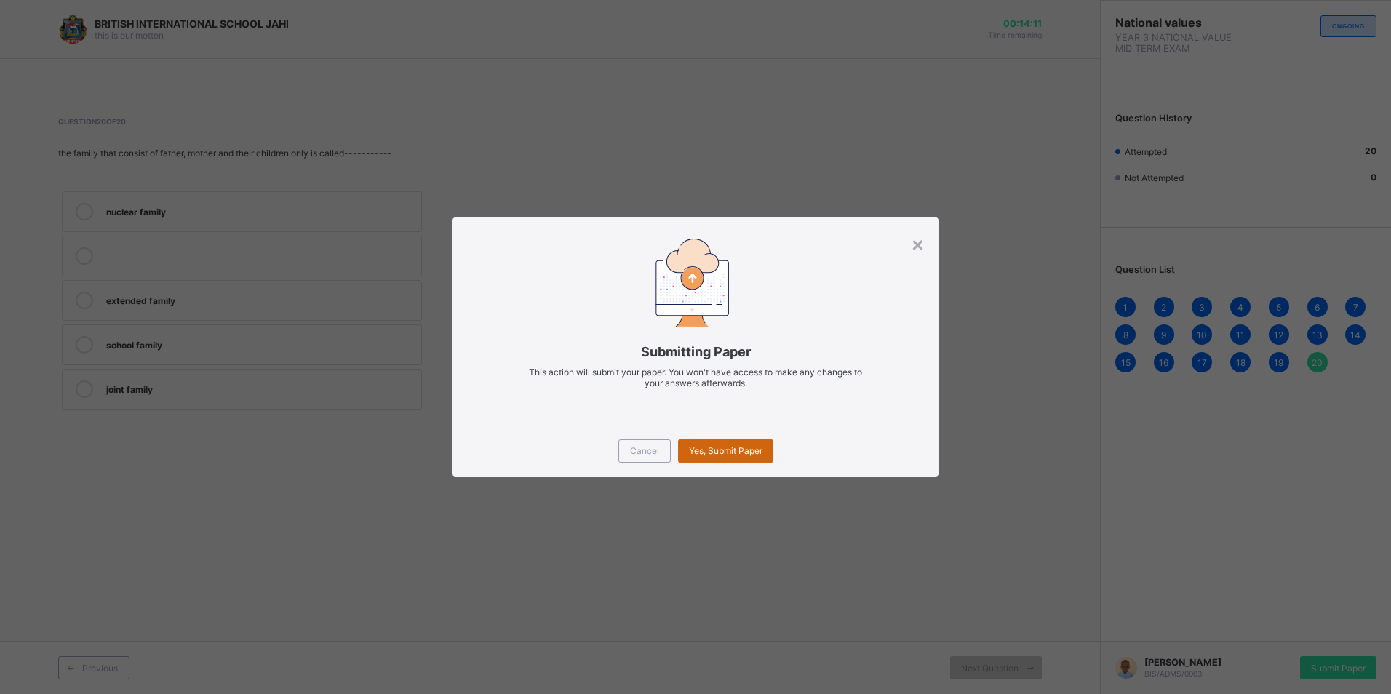
click at [730, 444] on div "Yes, Submit Paper" at bounding box center [725, 450] width 95 height 23
click at [734, 443] on div "Yes, Submit Paper" at bounding box center [725, 450] width 95 height 23
drag, startPoint x: 734, startPoint y: 443, endPoint x: 741, endPoint y: 439, distance: 8.5
click at [741, 439] on div "Yes, Submit Paper" at bounding box center [725, 450] width 95 height 23
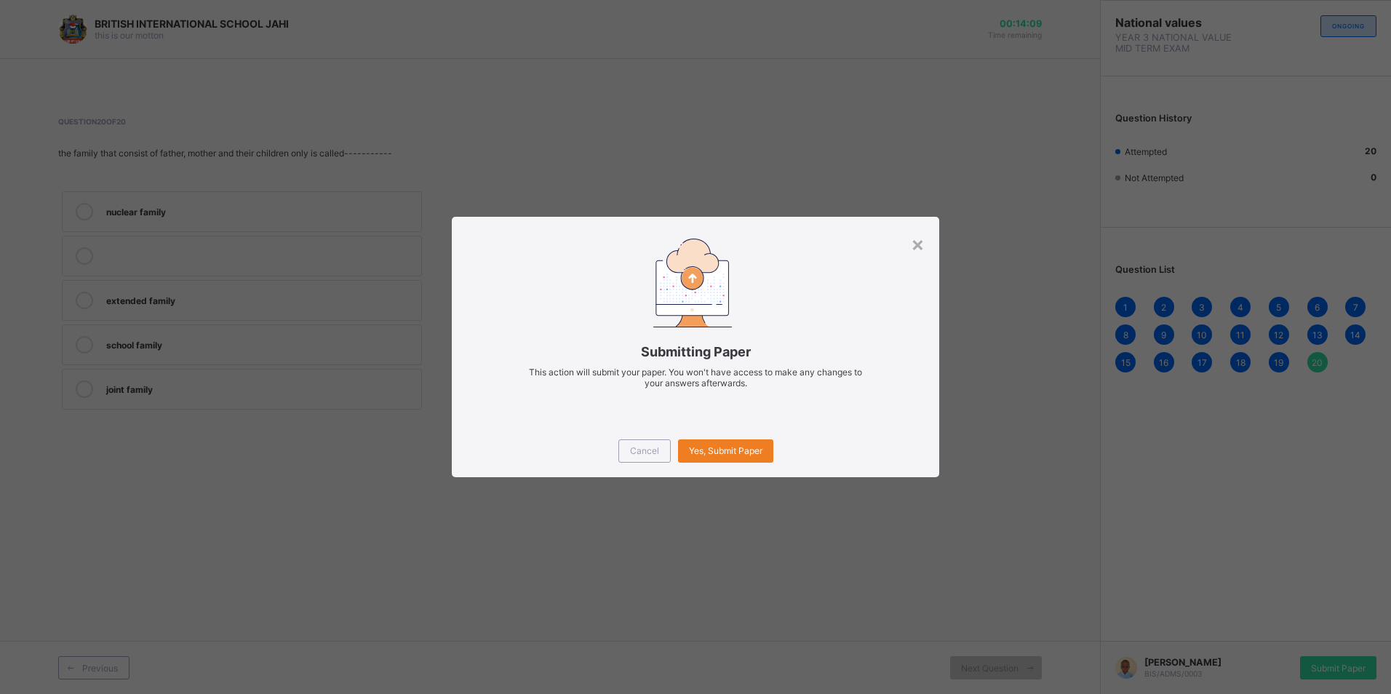
click at [747, 437] on div "Cancel Yes, Submit Paper" at bounding box center [695, 451] width 487 height 52
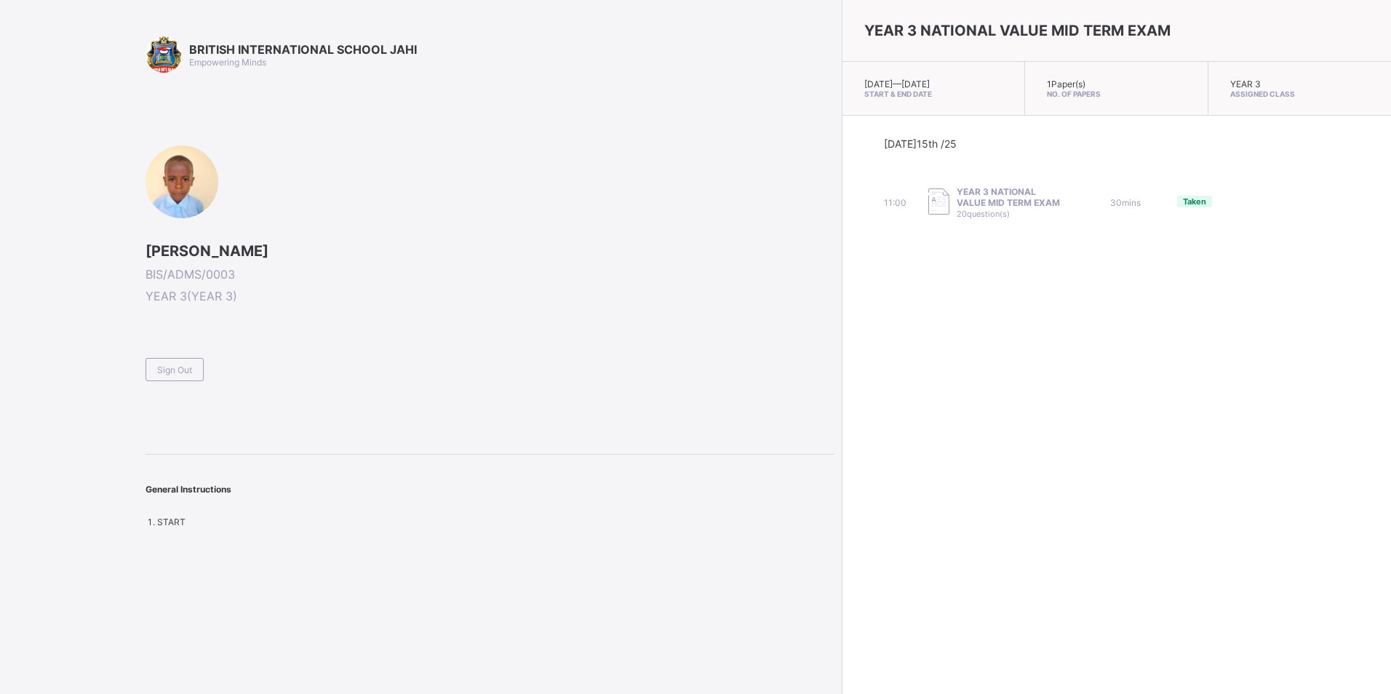
drag, startPoint x: 853, startPoint y: 552, endPoint x: 762, endPoint y: 608, distance: 107.1
